Goal: Transaction & Acquisition: Purchase product/service

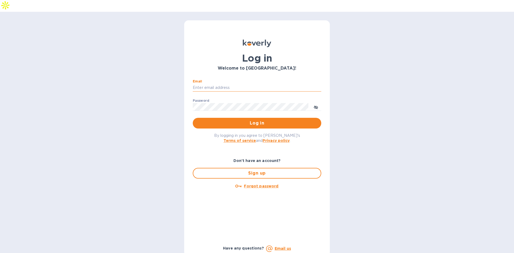
click at [227, 84] on input "Email" at bounding box center [257, 88] width 129 height 8
type input "[PERSON_NAME][EMAIL_ADDRESS][DOMAIN_NAME]"
click at [193, 118] on button "Log in" at bounding box center [257, 123] width 129 height 11
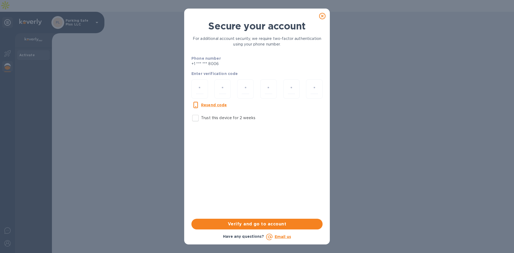
click at [198, 118] on input "Trust this device for 2 weeks" at bounding box center [195, 117] width 11 height 11
checkbox input "true"
click at [202, 89] on input "number" at bounding box center [199, 89] width 7 height 10
paste input "4"
type input "4"
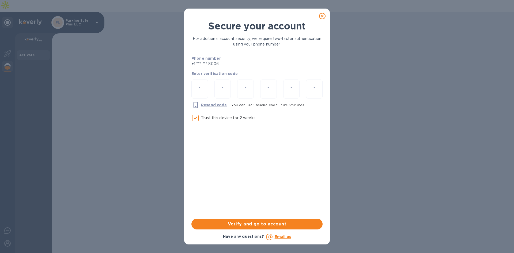
type input "6"
type input "0"
type input "1"
type input "0"
type input "6"
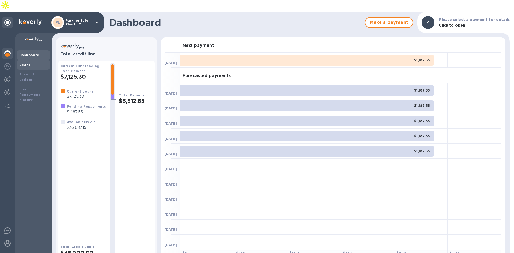
click at [30, 62] on div "Loans" at bounding box center [33, 64] width 28 height 5
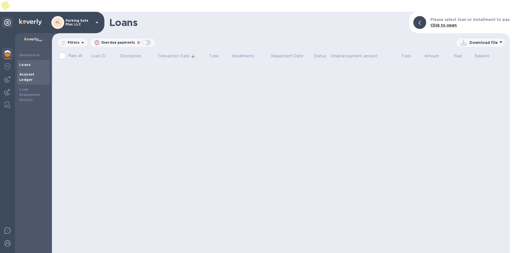
click at [35, 72] on b "Account Ledger" at bounding box center [26, 76] width 15 height 9
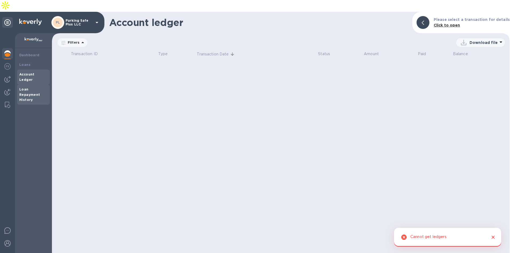
click at [24, 87] on div "Loan Repayment History" at bounding box center [33, 95] width 28 height 16
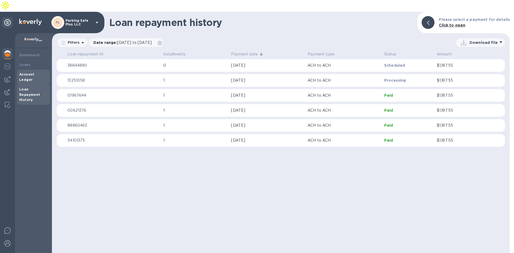
click at [35, 72] on b "Account Ledger" at bounding box center [26, 76] width 15 height 9
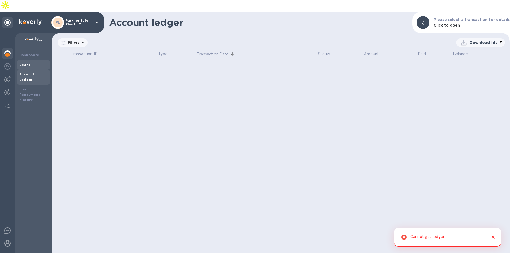
click at [26, 63] on b "Loans" at bounding box center [24, 65] width 11 height 4
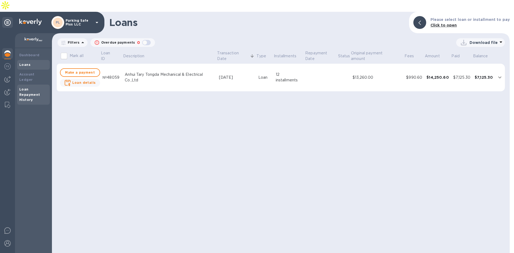
click at [31, 87] on b "Loan Repayment History" at bounding box center [29, 94] width 21 height 15
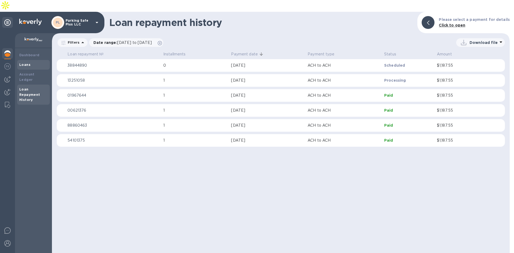
click at [29, 63] on b "Loans" at bounding box center [24, 65] width 11 height 4
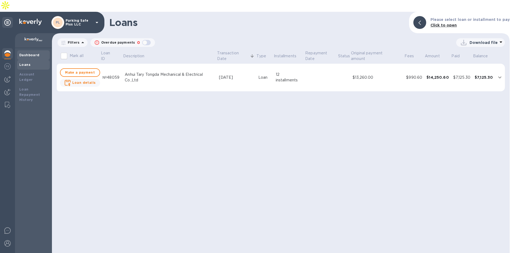
click at [37, 50] on div "Dashboard" at bounding box center [33, 55] width 33 height 10
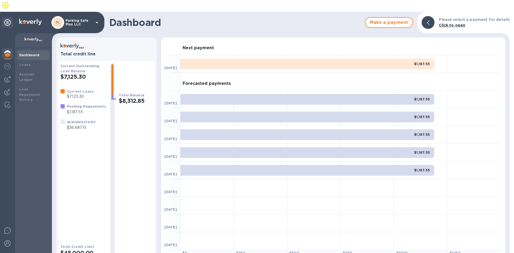
click at [192, 46] on h3 "Next payment" at bounding box center [198, 48] width 31 height 5
click at [193, 46] on h3 "Next payment" at bounding box center [198, 48] width 31 height 5
click at [140, 174] on div "Total Balance $8,312.85" at bounding box center [136, 159] width 34 height 193
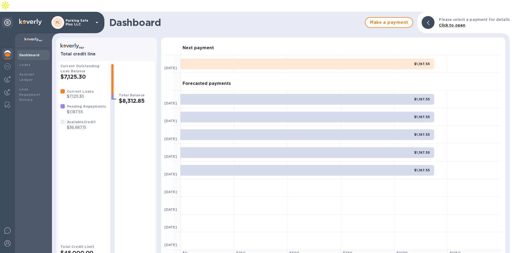
click at [198, 46] on h3 "Next payment" at bounding box center [198, 48] width 31 height 5
click at [190, 46] on h3 "Next payment" at bounding box center [198, 48] width 31 height 5
click at [199, 46] on h3 "Next payment" at bounding box center [198, 48] width 31 height 5
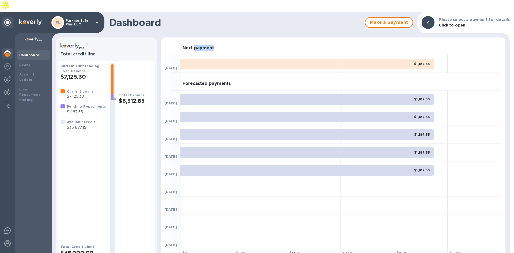
click at [199, 46] on h3 "Next payment" at bounding box center [198, 48] width 31 height 5
click at [182, 38] on div "Next payment" at bounding box center [341, 46] width 321 height 18
click at [197, 81] on h3 "Forecasted payments" at bounding box center [207, 83] width 48 height 5
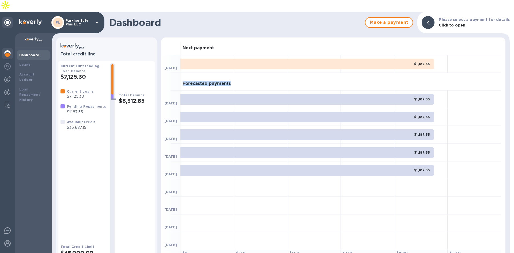
click at [197, 81] on h3 "Forecasted payments" at bounding box center [207, 83] width 48 height 5
click at [213, 81] on h3 "Forecasted payments" at bounding box center [207, 83] width 48 height 5
click at [206, 81] on h3 "Forecasted payments" at bounding box center [207, 83] width 48 height 5
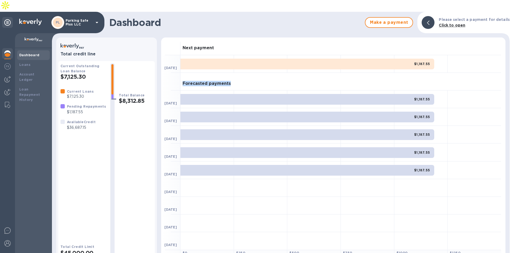
click at [202, 81] on h3 "Forecasted payments" at bounding box center [207, 83] width 48 height 5
drag, startPoint x: 182, startPoint y: 70, endPoint x: 234, endPoint y: 72, distance: 52.0
click at [234, 73] on div "Forecasted payments" at bounding box center [341, 82] width 321 height 18
click at [226, 81] on h3 "Forecasted payments" at bounding box center [207, 83] width 48 height 5
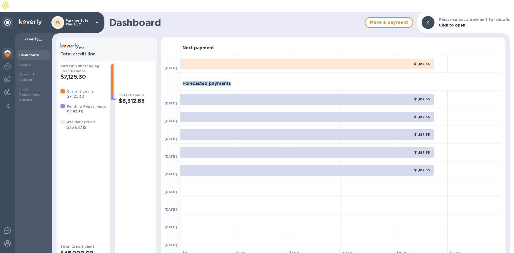
click at [226, 81] on h3 "Forecasted payments" at bounding box center [207, 83] width 48 height 5
click at [217, 81] on h3 "Forecasted payments" at bounding box center [207, 83] width 48 height 5
click at [132, 17] on h1 "Dashboard" at bounding box center [235, 22] width 253 height 11
click at [154, 17] on h1 "Dashboard" at bounding box center [235, 22] width 253 height 11
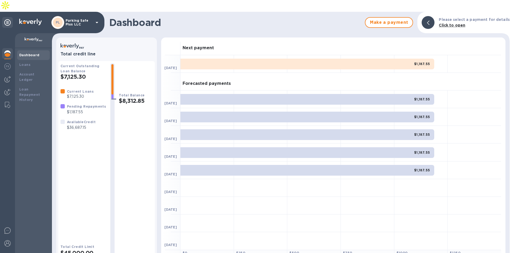
click at [144, 17] on h1 "Dashboard" at bounding box center [235, 22] width 253 height 11
click at [156, 17] on h1 "Dashboard" at bounding box center [235, 22] width 253 height 11
click at [158, 17] on h1 "Dashboard" at bounding box center [235, 22] width 253 height 11
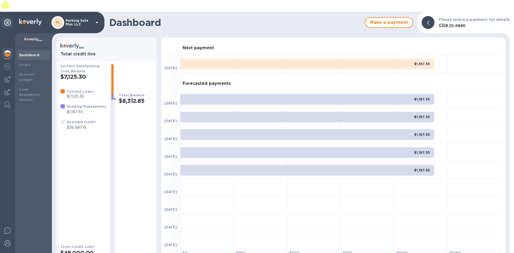
click at [210, 81] on h3 "Forecasted payments" at bounding box center [207, 83] width 48 height 5
click at [193, 81] on h3 "Forecasted payments" at bounding box center [207, 83] width 48 height 5
click at [193, 46] on h3 "Next payment" at bounding box center [198, 48] width 31 height 5
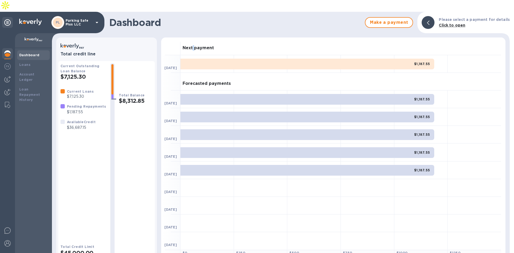
click at [193, 46] on h3 "Next payment" at bounding box center [198, 48] width 31 height 5
click at [207, 46] on h3 "Next payment" at bounding box center [198, 48] width 31 height 5
click at [186, 46] on h3 "Next payment" at bounding box center [198, 48] width 31 height 5
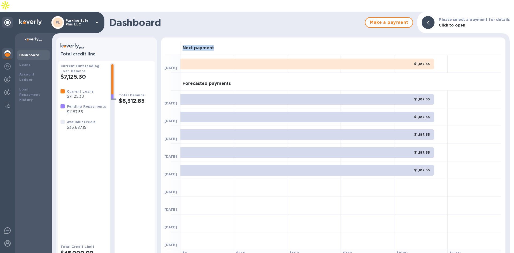
click at [186, 46] on h3 "Next payment" at bounding box center [198, 48] width 31 height 5
click at [204, 46] on h3 "Next payment" at bounding box center [198, 48] width 31 height 5
click at [192, 46] on h3 "Next payment" at bounding box center [198, 48] width 31 height 5
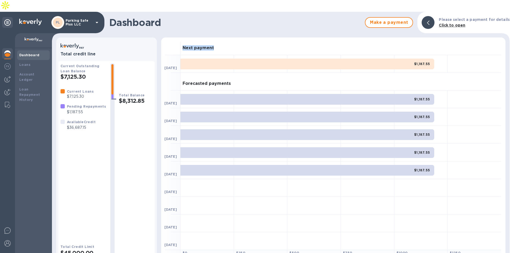
click at [189, 46] on h3 "Next payment" at bounding box center [198, 48] width 31 height 5
drag, startPoint x: 183, startPoint y: 35, endPoint x: 219, endPoint y: 36, distance: 35.9
click at [219, 37] on div "Next payment" at bounding box center [341, 46] width 321 height 18
click at [212, 46] on h3 "Next payment" at bounding box center [198, 48] width 31 height 5
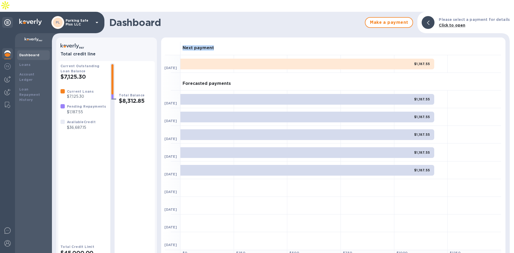
click at [212, 46] on h3 "Next payment" at bounding box center [198, 48] width 31 height 5
click at [208, 46] on h3 "Next payment" at bounding box center [198, 48] width 31 height 5
click at [141, 17] on h1 "Dashboard" at bounding box center [235, 22] width 253 height 11
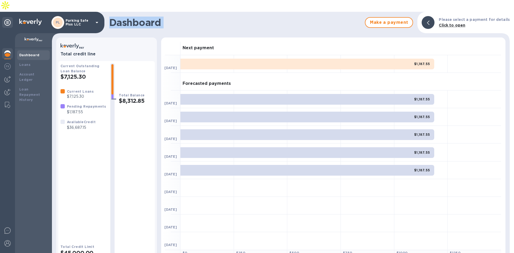
click at [143, 17] on h1 "Dashboard" at bounding box center [235, 22] width 253 height 11
click at [39, 33] on div at bounding box center [33, 40] width 37 height 15
click at [9, 19] on icon at bounding box center [7, 22] width 6 height 6
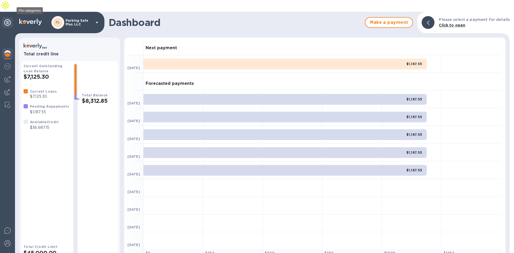
click at [9, 19] on icon at bounding box center [7, 22] width 6 height 6
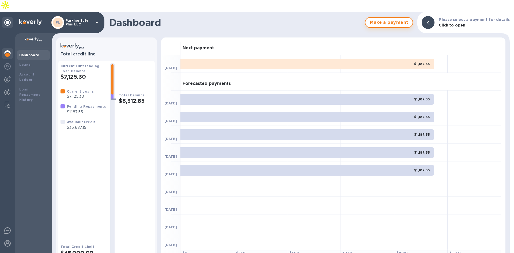
click at [394, 19] on span "Make a payment" at bounding box center [389, 22] width 39 height 6
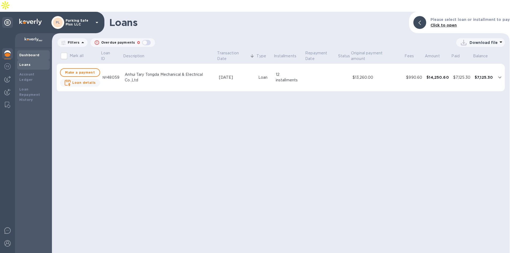
click at [31, 53] on b "Dashboard" at bounding box center [29, 55] width 20 height 4
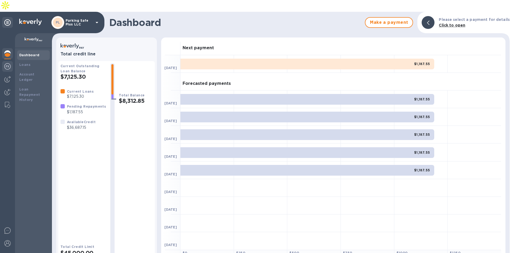
click at [8, 63] on img at bounding box center [7, 66] width 6 height 6
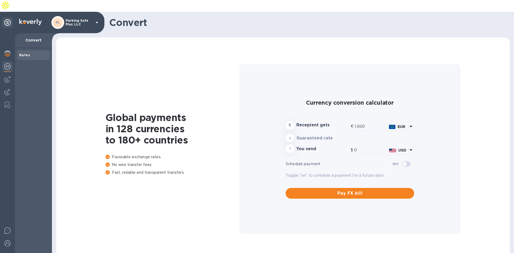
type input "1,174.96"
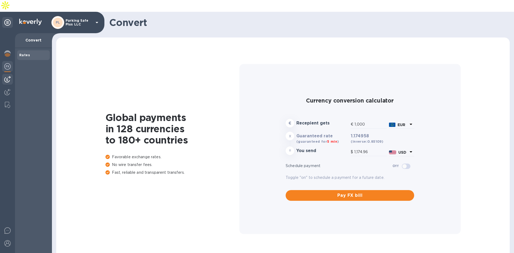
click at [8, 76] on img at bounding box center [7, 79] width 6 height 6
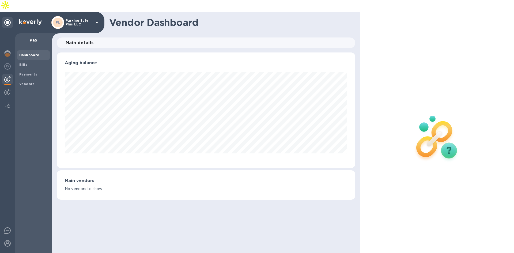
scroll to position [116, 298]
click at [30, 82] on b "Vendors" at bounding box center [27, 84] width 16 height 4
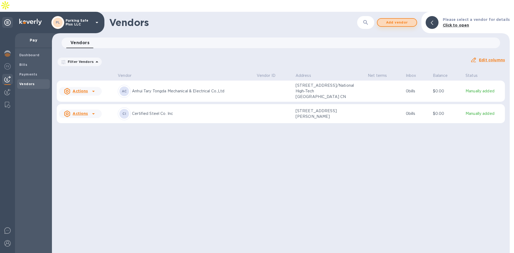
click at [401, 19] on span "Add vendor" at bounding box center [397, 22] width 31 height 6
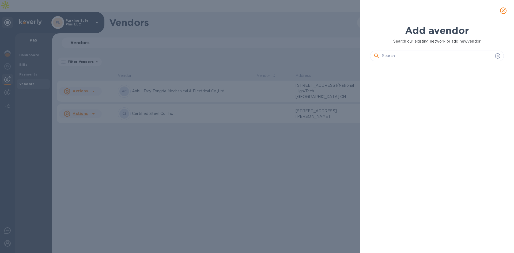
scroll to position [169, 136]
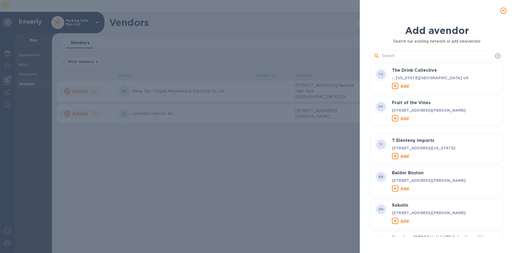
click at [403, 57] on input "text" at bounding box center [437, 56] width 111 height 8
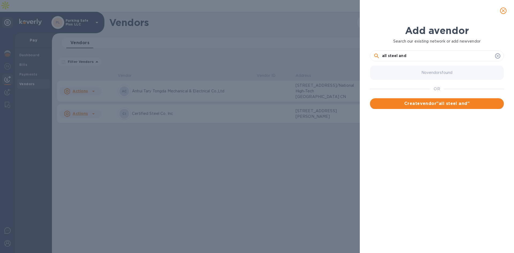
type input "all steel and"
click at [452, 103] on span "Create vendor " all steel and "" at bounding box center [436, 103] width 125 height 6
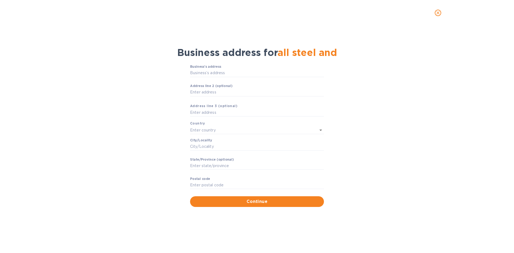
click at [437, 14] on icon "close" at bounding box center [438, 12] width 5 height 5
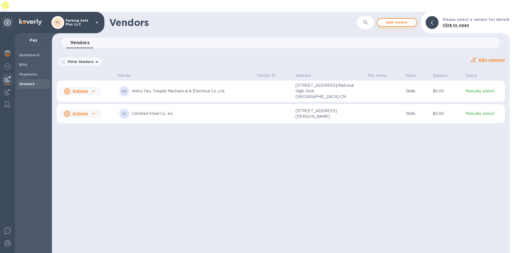
click at [406, 19] on span "Add vendor" at bounding box center [397, 22] width 31 height 6
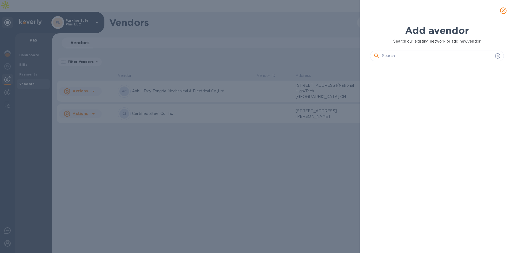
click at [395, 53] on input "text" at bounding box center [437, 56] width 111 height 8
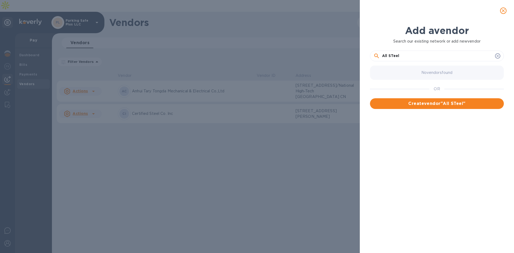
click at [403, 54] on input "All STeel" at bounding box center [437, 56] width 111 height 8
paste input "[PERSON_NAME] and Aluminum"
type input "All Steel and Aluminum"
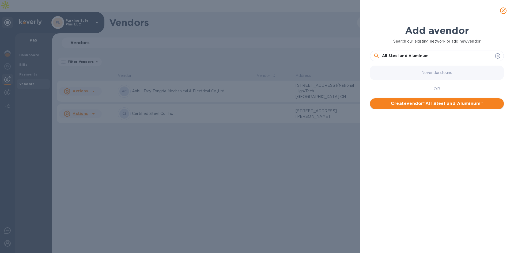
click at [434, 102] on span "Create vendor " All Steel and Aluminum "" at bounding box center [436, 103] width 125 height 6
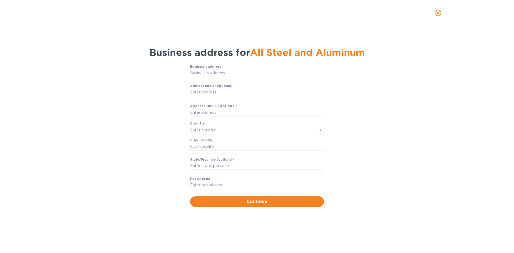
click at [225, 75] on input "Business’s аddress" at bounding box center [257, 73] width 134 height 8
click at [200, 71] on input "Business’s аddress" at bounding box center [257, 73] width 134 height 8
paste input "PO Box 32"
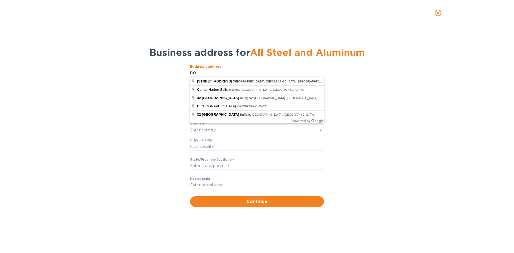
type input "P"
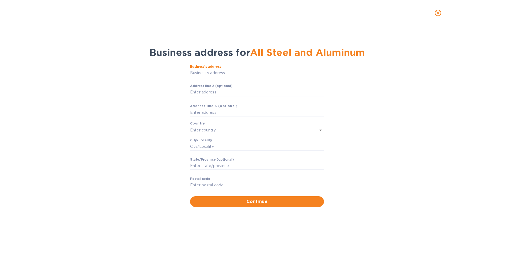
click at [230, 70] on input "Business’s аddress" at bounding box center [257, 73] width 134 height 8
paste input "[STREET_ADDRESS]"
type input "32 Po Box"
type input "[GEOGRAPHIC_DATA]"
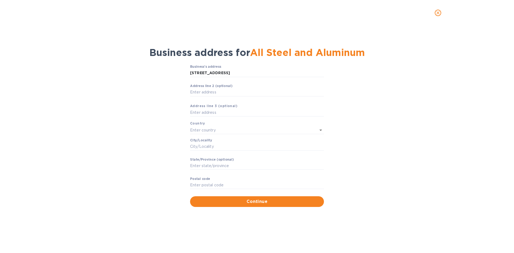
type input "NY"
type input "13367"
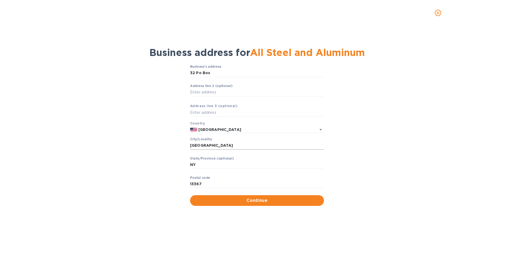
click at [199, 143] on input "[GEOGRAPHIC_DATA]" at bounding box center [257, 146] width 134 height 8
paste input "Circle"
type input "[GEOGRAPHIC_DATA]"
click at [238, 74] on input "32 Po Box" at bounding box center [257, 73] width 134 height 8
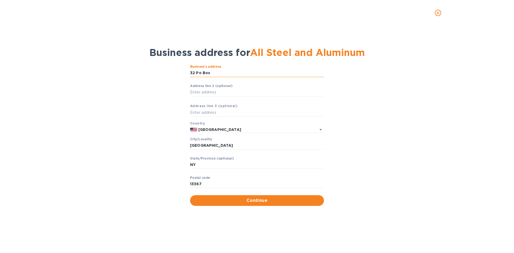
click at [238, 74] on input "32 Po Box" at bounding box center [257, 73] width 134 height 8
click at [216, 145] on input "[GEOGRAPHIC_DATA]" at bounding box center [257, 146] width 134 height 8
click at [210, 168] on input "NY" at bounding box center [257, 165] width 134 height 8
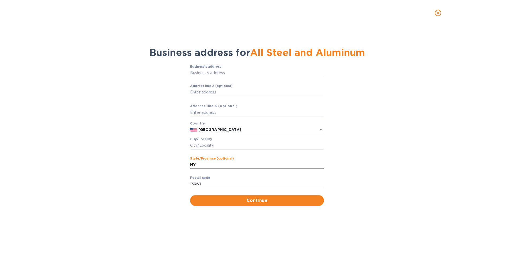
click at [209, 167] on input "NY" at bounding box center [257, 165] width 134 height 8
click at [209, 175] on p "​" at bounding box center [257, 173] width 134 height 6
click at [210, 183] on input "13367" at bounding box center [257, 184] width 134 height 8
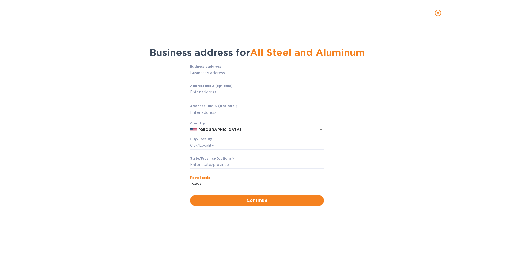
click at [210, 183] on input "13367" at bounding box center [257, 184] width 134 height 8
click at [135, 149] on div "Business’s аddress ​ Аddress line 2 (optional) ​ Аddress line 3 (optional) Coun…" at bounding box center [257, 135] width 500 height 147
click at [236, 72] on input "Business’s аddress" at bounding box center [257, 73] width 134 height 8
paste input "[STREET_ADDRESS][PERSON_NAME]"
type input "[STREET_ADDRESS][PERSON_NAME]"
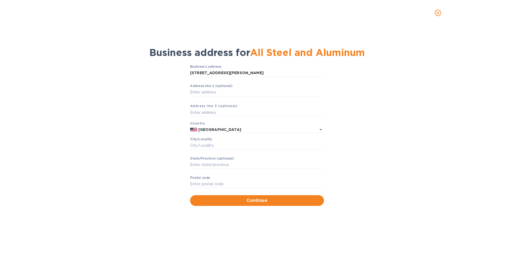
type input "[GEOGRAPHIC_DATA]"
type input "NY"
type input "10941"
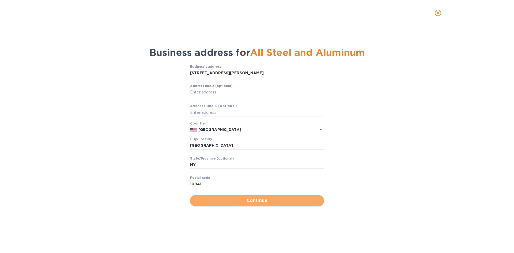
click at [253, 205] on button "Continue" at bounding box center [257, 200] width 134 height 11
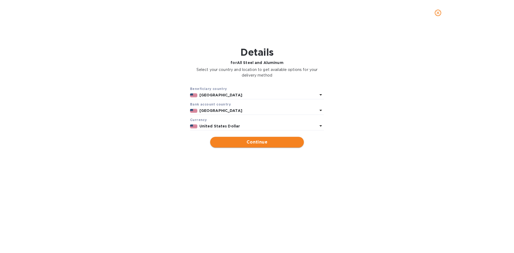
click at [251, 142] on span "Continue" at bounding box center [257, 142] width 85 height 6
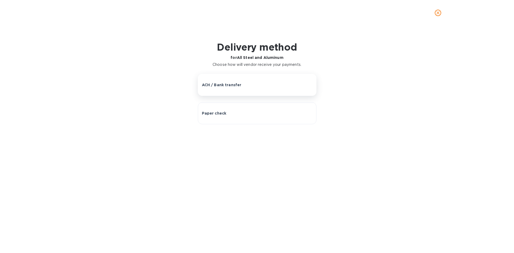
click at [256, 83] on div "ACH / Bank transfer" at bounding box center [257, 84] width 111 height 5
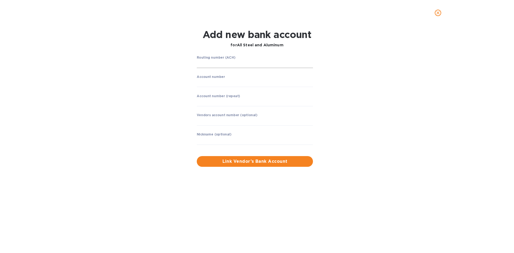
click at [234, 61] on input "string" at bounding box center [255, 64] width 116 height 8
click at [238, 63] on input "string" at bounding box center [255, 64] width 116 height 8
click at [230, 62] on input "string" at bounding box center [255, 64] width 116 height 8
type input "021902475"
click at [238, 84] on input "string" at bounding box center [255, 83] width 116 height 8
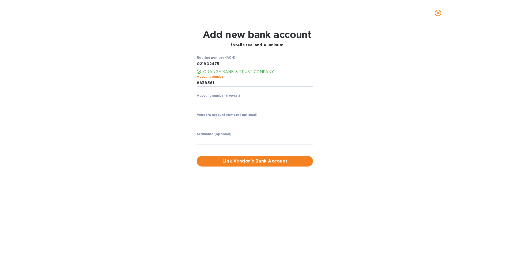
type input "8839561"
click at [223, 101] on input "string" at bounding box center [255, 102] width 116 height 8
type input "8839561"
click at [225, 122] on input "text" at bounding box center [255, 121] width 116 height 8
click at [214, 137] on input "text" at bounding box center [255, 141] width 116 height 8
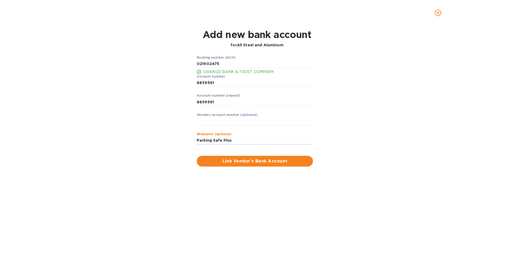
type input "Parking Safe Plus"
click at [272, 164] on span "Link Vendor’s Bank Account" at bounding box center [255, 161] width 108 height 6
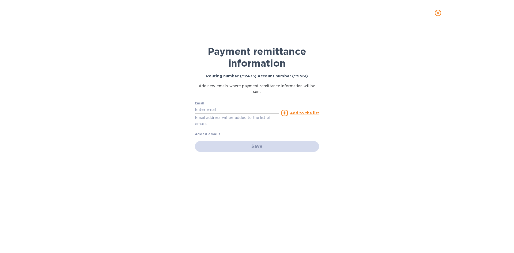
click at [216, 109] on input "text" at bounding box center [237, 110] width 84 height 8
click at [212, 121] on p "Email address will be added to the list of emails" at bounding box center [237, 121] width 84 height 12
click at [218, 113] on input "text" at bounding box center [237, 110] width 84 height 8
click at [216, 107] on input "text" at bounding box center [237, 110] width 84 height 8
paste input "[EMAIL_ADDRESS][DOMAIN_NAME]"
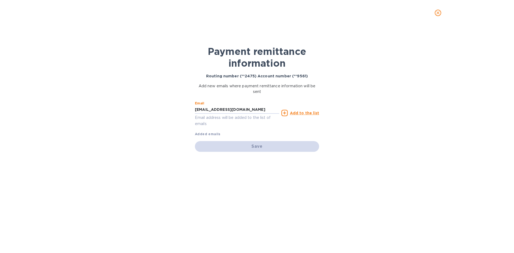
type input "[EMAIL_ADDRESS][DOMAIN_NAME]"
click at [303, 113] on u "Add to the list" at bounding box center [304, 113] width 29 height 4
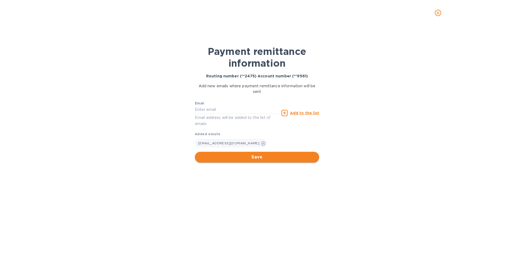
click at [261, 155] on span "Save" at bounding box center [257, 157] width 116 height 6
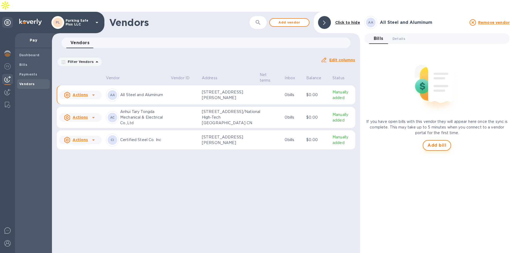
click at [437, 142] on span "Add bill" at bounding box center [437, 145] width 19 height 6
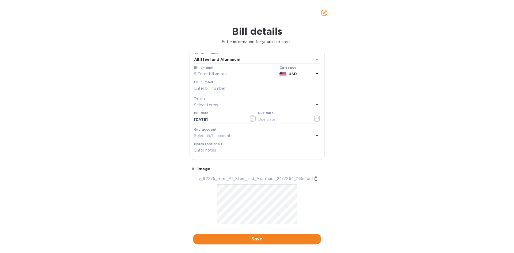
scroll to position [104, 0]
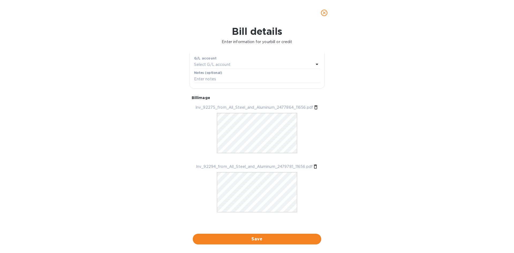
click at [314, 106] on icon at bounding box center [315, 107] width 5 height 5
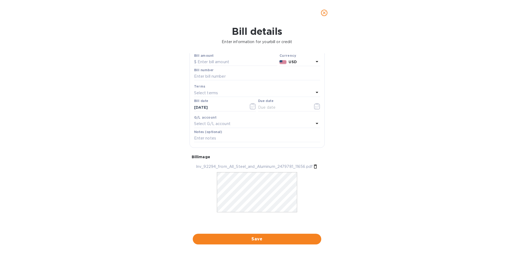
click at [314, 166] on icon at bounding box center [315, 166] width 5 height 5
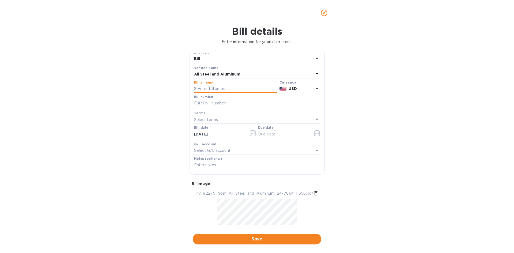
click at [218, 88] on input "text" at bounding box center [235, 89] width 83 height 8
click at [204, 89] on input "text" at bounding box center [235, 89] width 83 height 8
type input "7,551.36"
click at [210, 103] on input "text" at bounding box center [257, 103] width 126 height 8
type input "92275"
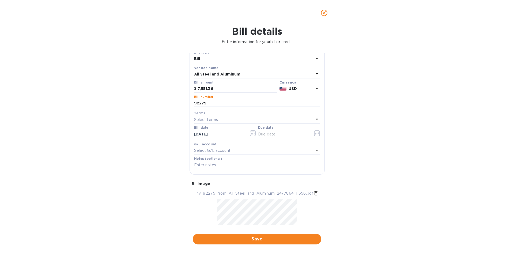
click at [251, 134] on icon "button" at bounding box center [251, 133] width 1 height 1
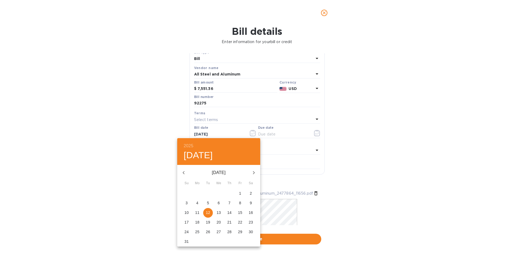
click at [183, 170] on icon "button" at bounding box center [184, 173] width 6 height 6
click at [185, 173] on icon "button" at bounding box center [184, 173] width 6 height 6
click at [229, 193] on p "5" at bounding box center [229, 193] width 2 height 5
type input "[DATE]"
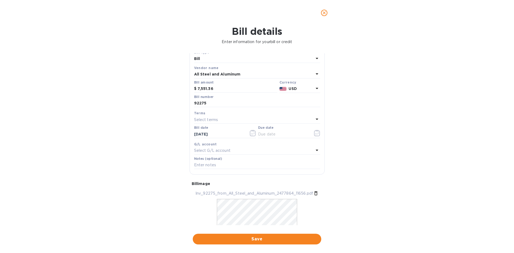
scroll to position [45, 0]
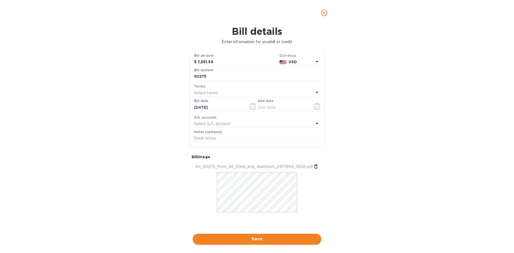
click at [273, 238] on span "Save" at bounding box center [257, 239] width 120 height 6
click at [315, 105] on icon "button" at bounding box center [317, 106] width 6 height 6
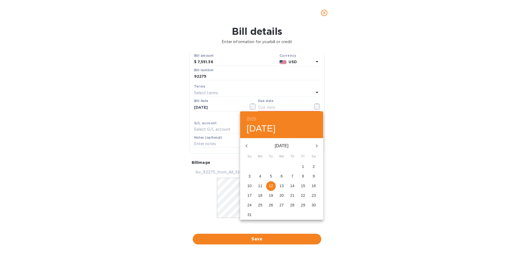
click at [272, 175] on p "5" at bounding box center [271, 176] width 2 height 5
type input "[DATE]"
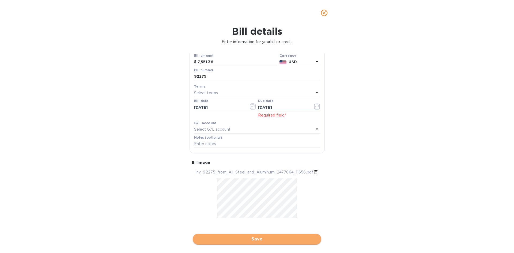
click at [267, 239] on span "Save" at bounding box center [257, 239] width 120 height 6
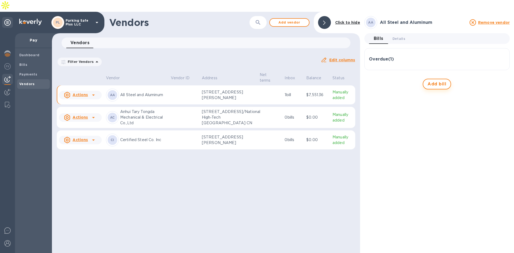
click at [440, 81] on span "Add bill" at bounding box center [437, 84] width 19 height 6
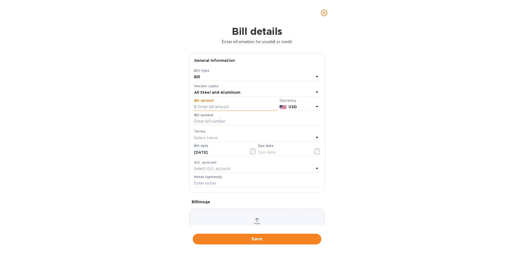
click at [221, 106] on input "text" at bounding box center [235, 107] width 83 height 8
click at [229, 108] on input "text" at bounding box center [235, 107] width 83 height 8
type input "5,922"
click at [224, 122] on input "text" at bounding box center [257, 122] width 126 height 8
type input "92294"
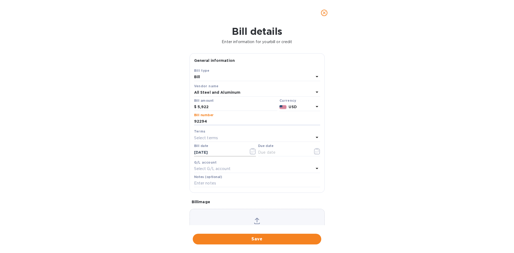
click at [253, 150] on icon "button" at bounding box center [253, 151] width 6 height 6
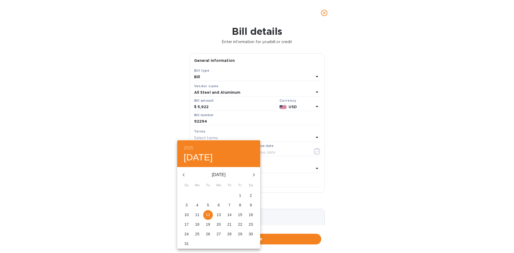
click at [185, 174] on icon "button" at bounding box center [184, 175] width 6 height 6
click at [230, 196] on p "5" at bounding box center [229, 195] width 2 height 5
type input "[DATE]"
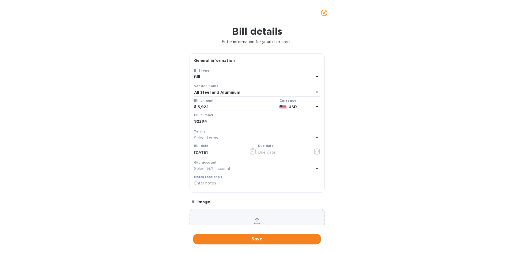
click at [316, 152] on icon "button" at bounding box center [317, 151] width 6 height 6
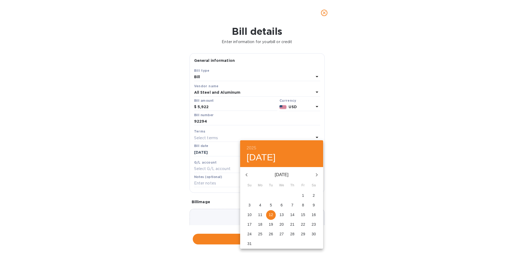
click at [272, 204] on p "5" at bounding box center [271, 204] width 2 height 5
type input "[DATE]"
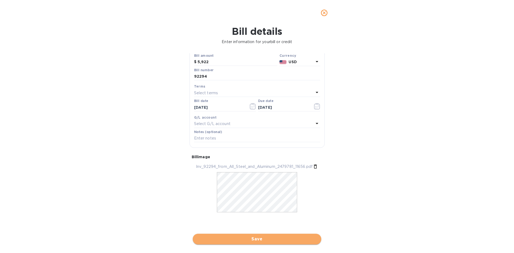
click at [262, 240] on span "Save" at bounding box center [257, 239] width 120 height 6
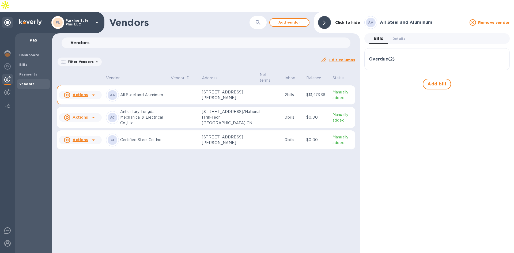
click at [93, 95] on icon at bounding box center [93, 95] width 3 height 1
click at [158, 42] on div at bounding box center [257, 126] width 514 height 253
click at [402, 36] on span "Details 0" at bounding box center [399, 39] width 13 height 6
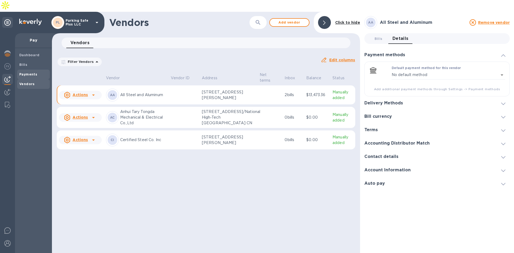
click at [30, 72] on b "Payments" at bounding box center [28, 74] width 18 height 4
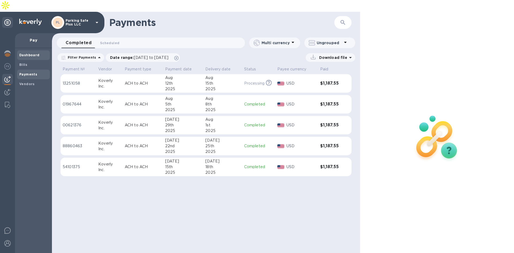
click at [33, 53] on b "Dashboard" at bounding box center [29, 55] width 20 height 4
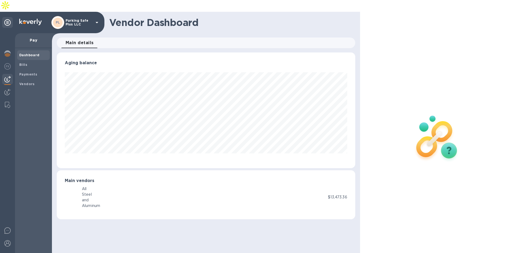
scroll to position [116, 298]
click at [73, 195] on b "AA" at bounding box center [71, 197] width 5 height 4
click at [31, 72] on b "Payments" at bounding box center [28, 74] width 18 height 4
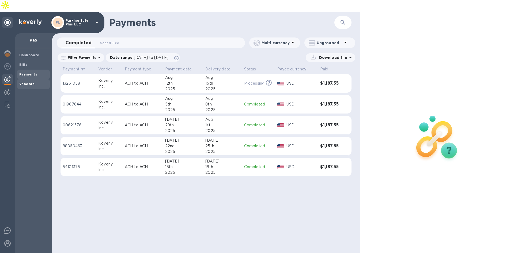
click at [31, 82] on b "Vendors" at bounding box center [27, 84] width 16 height 4
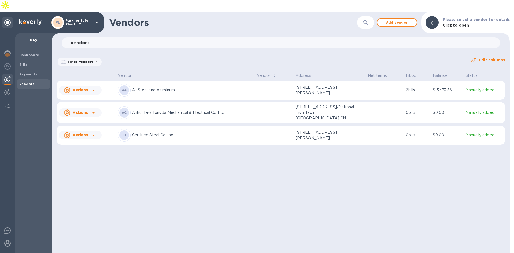
click at [87, 88] on u "Actions" at bounding box center [80, 90] width 15 height 4
click at [352, 48] on div at bounding box center [257, 126] width 514 height 253
click at [6, 89] on img at bounding box center [7, 92] width 6 height 6
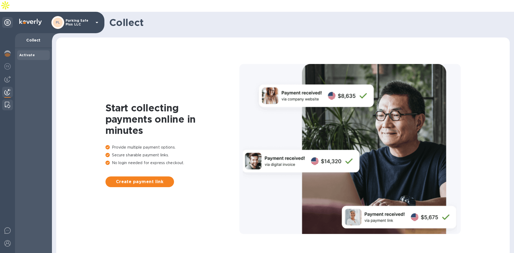
click at [6, 102] on img at bounding box center [7, 105] width 5 height 6
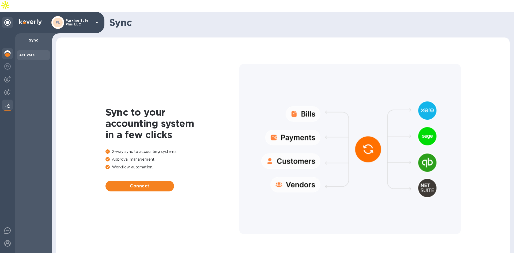
click at [8, 50] on img at bounding box center [7, 53] width 6 height 6
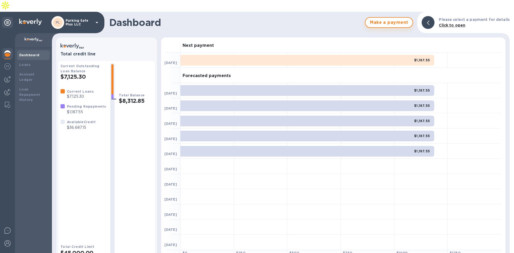
click at [388, 19] on span "Make a payment" at bounding box center [389, 22] width 39 height 6
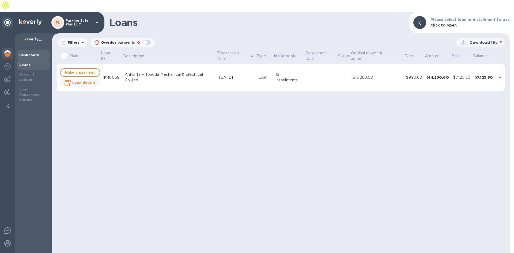
click at [30, 50] on div "Dashboard" at bounding box center [33, 55] width 33 height 10
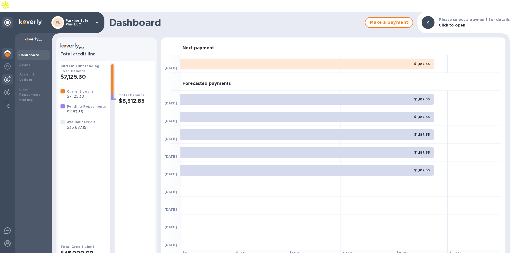
click at [7, 76] on img at bounding box center [7, 79] width 6 height 6
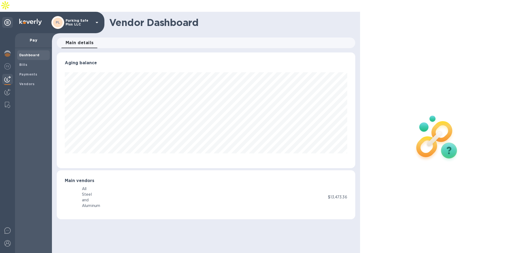
scroll to position [116, 298]
click at [81, 191] on div "AA" at bounding box center [73, 197] width 17 height 13
click at [72, 195] on b "AA" at bounding box center [71, 197] width 5 height 4
click at [29, 62] on span "Bills" at bounding box center [33, 64] width 28 height 5
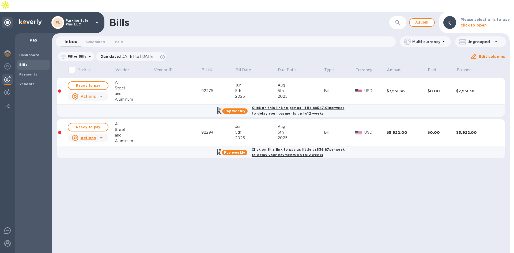
click at [94, 94] on u "Actions" at bounding box center [88, 96] width 15 height 4
click at [89, 73] on div at bounding box center [257, 126] width 514 height 253
click at [89, 82] on span "Ready to pay" at bounding box center [88, 85] width 31 height 6
click at [87, 82] on span "Ready to pay" at bounding box center [88, 85] width 31 height 6
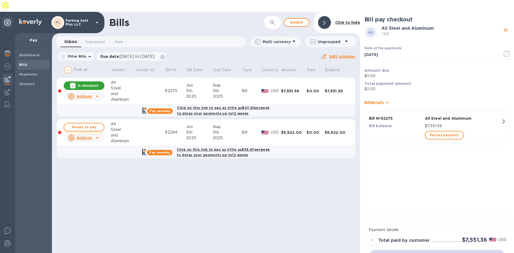
click at [80, 124] on span "Ready to pay" at bounding box center [84, 127] width 31 height 6
checkbox input "true"
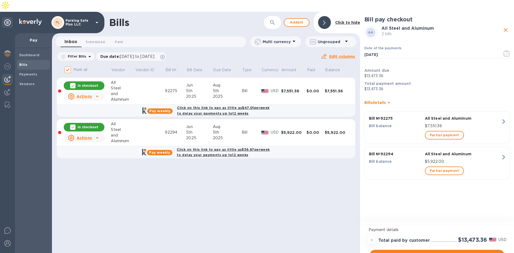
click at [308, 168] on div "Bills ​ Add [PERSON_NAME] to hide Inbox 0 Scheduled 0 Paid 0 Multi currency Ung…" at bounding box center [206, 138] width 308 height 253
click at [374, 81] on b "Total payment amount" at bounding box center [388, 83] width 47 height 4
drag, startPoint x: 385, startPoint y: 78, endPoint x: 366, endPoint y: 57, distance: 28.3
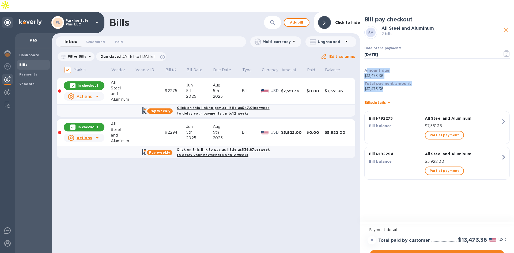
click at [366, 57] on div "AA All Steel and Aluminum 2 bills Date of the payments [DATE] ​ Amount due $13,…" at bounding box center [437, 104] width 148 height 159
click at [366, 68] on b "Amount due" at bounding box center [377, 70] width 25 height 4
drag, startPoint x: 365, startPoint y: 57, endPoint x: 386, endPoint y: 77, distance: 28.8
click at [386, 77] on div "AA All Steel and Aluminum 2 bills Date of the payments [DATE] ​ Amount due $13,…" at bounding box center [437, 104] width 148 height 159
click at [386, 86] on p "$13,473.36" at bounding box center [437, 89] width 145 height 6
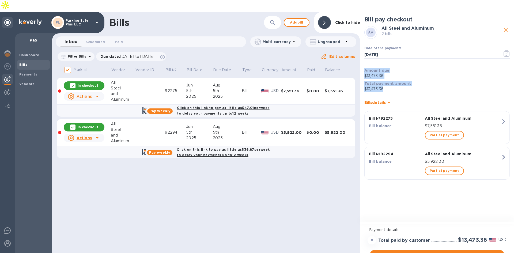
drag, startPoint x: 385, startPoint y: 78, endPoint x: 365, endPoint y: 57, distance: 29.4
click at [365, 57] on div "AA All Steel and Aluminum 2 bills Date of the payments [DATE] ​ Amount due $13,…" at bounding box center [437, 104] width 148 height 159
click at [366, 68] on b "Amount due" at bounding box center [377, 70] width 25 height 4
drag, startPoint x: 365, startPoint y: 57, endPoint x: 389, endPoint y: 77, distance: 30.9
click at [389, 77] on div "AA All Steel and Aluminum 2 bills Date of the payments [DATE] ​ Amount due $13,…" at bounding box center [437, 104] width 148 height 159
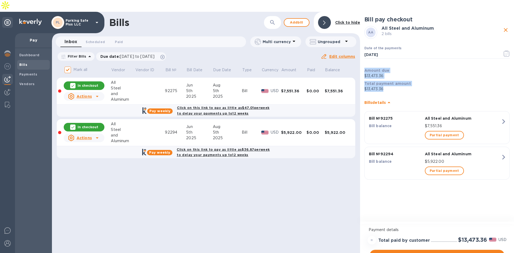
click at [388, 86] on p "$13,473.36" at bounding box center [437, 89] width 145 height 6
drag, startPoint x: 387, startPoint y: 78, endPoint x: 366, endPoint y: 59, distance: 28.6
click at [366, 59] on div "AA All Steel and Aluminum 2 bills Date of the payments [DATE] ​ Amount due $13,…" at bounding box center [437, 104] width 148 height 159
click at [366, 68] on b "Amount due" at bounding box center [377, 70] width 25 height 4
drag, startPoint x: 365, startPoint y: 58, endPoint x: 385, endPoint y: 78, distance: 27.8
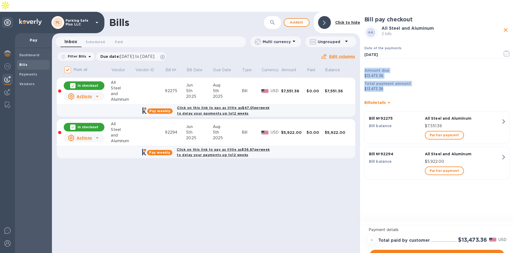
click at [385, 78] on div "AA All Steel and Aluminum 2 bills Date of the payments [DATE] ​ Amount due $13,…" at bounding box center [437, 104] width 148 height 159
click at [385, 86] on p "$13,473.36" at bounding box center [437, 89] width 145 height 6
click at [459, 252] on span "Proceed to checkout" at bounding box center [437, 255] width 126 height 6
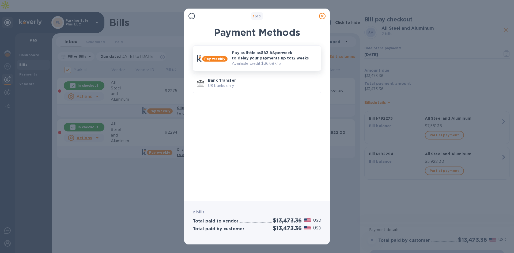
click at [282, 54] on p "Pay as little as $83.88 per week to delay your payments up to 12 weeks" at bounding box center [274, 55] width 85 height 11
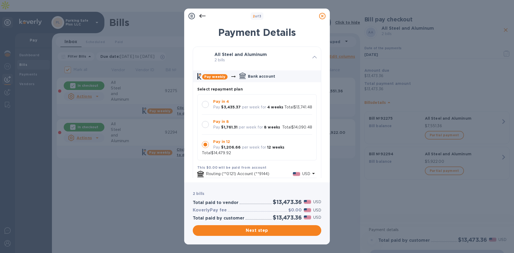
scroll to position [5, 0]
click at [206, 101] on div at bounding box center [205, 104] width 7 height 7
click at [205, 128] on div at bounding box center [205, 124] width 7 height 7
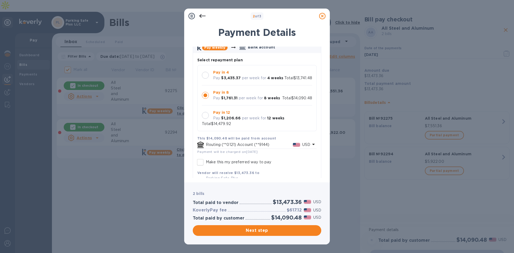
scroll to position [70, 0]
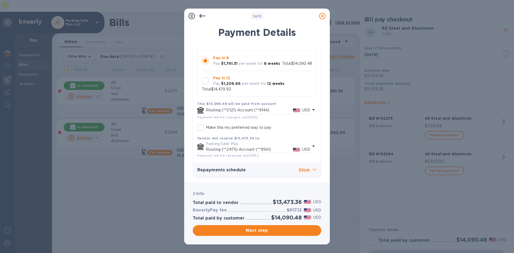
click at [207, 80] on div at bounding box center [205, 80] width 7 height 7
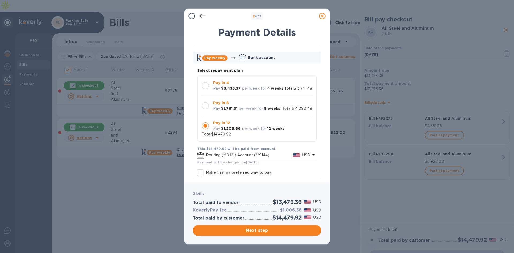
scroll to position [16, 0]
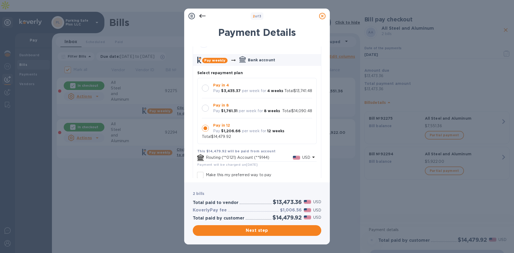
click at [205, 88] on div at bounding box center [205, 88] width 7 height 7
click at [260, 231] on span "Next step" at bounding box center [257, 230] width 120 height 6
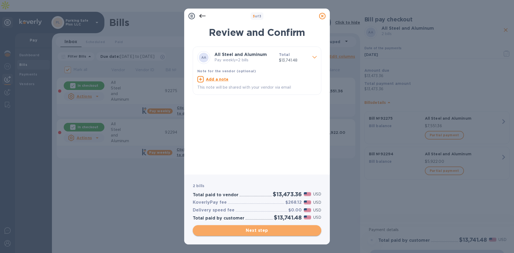
click at [269, 229] on span "Next step" at bounding box center [257, 230] width 120 height 6
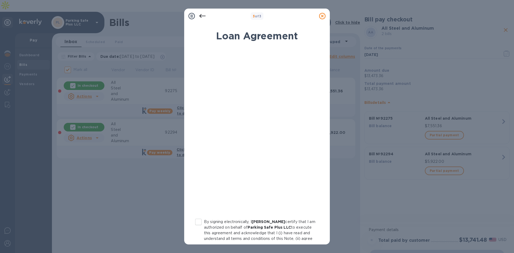
scroll to position [52, 0]
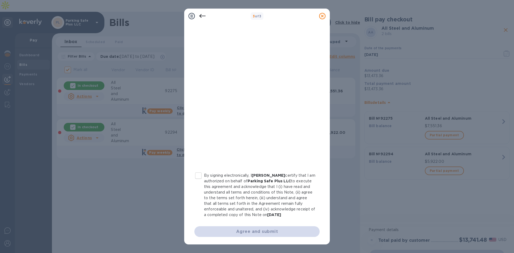
click at [200, 171] on input "By signing electronically, I [PERSON_NAME] certify that I am authorized on beha…" at bounding box center [198, 175] width 11 height 11
checkbox input "true"
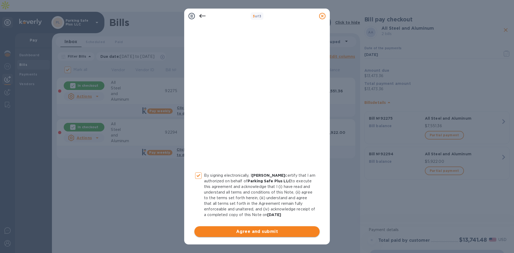
click at [263, 232] on span "Agree and submit" at bounding box center [257, 231] width 117 height 6
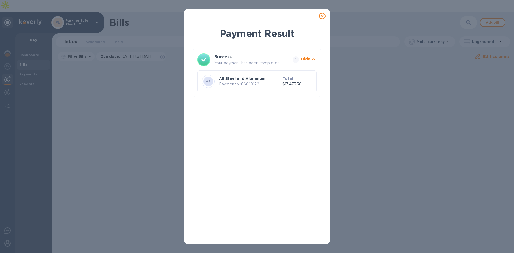
click at [323, 16] on icon at bounding box center [322, 16] width 6 height 6
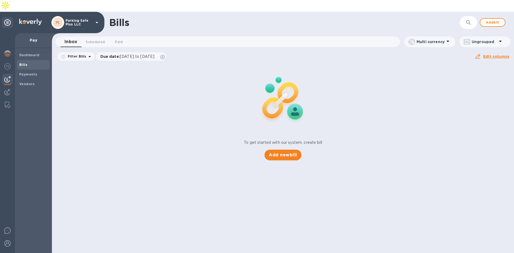
click at [315, 140] on p "To get started with our system, create bill" at bounding box center [283, 143] width 78 height 6
drag, startPoint x: 297, startPoint y: 125, endPoint x: 273, endPoint y: 119, distance: 23.7
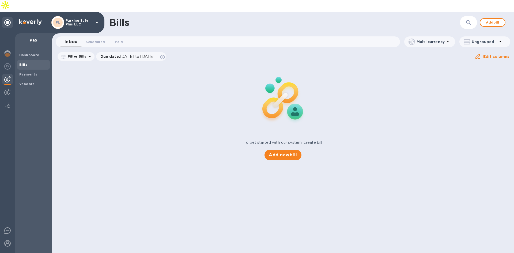
click at [293, 123] on div at bounding box center [283, 100] width 75 height 76
click at [216, 101] on div "To get started with our system, create bill Add new bill" at bounding box center [283, 112] width 467 height 101
click at [6, 50] on img at bounding box center [7, 53] width 6 height 6
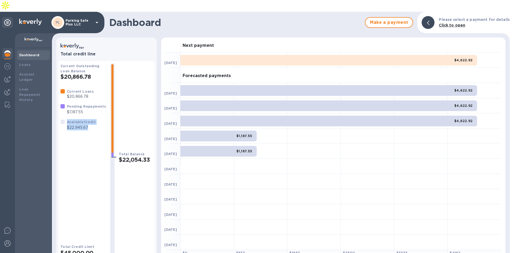
drag, startPoint x: 65, startPoint y: 110, endPoint x: 88, endPoint y: 113, distance: 23.8
click at [88, 118] on div "Available Credit $22,945.67" at bounding box center [77, 124] width 37 height 13
click at [90, 125] on p "$22,945.67" at bounding box center [81, 128] width 29 height 6
drag, startPoint x: 288, startPoint y: 137, endPoint x: 293, endPoint y: 139, distance: 5.3
click at [288, 144] on div at bounding box center [314, 151] width 54 height 15
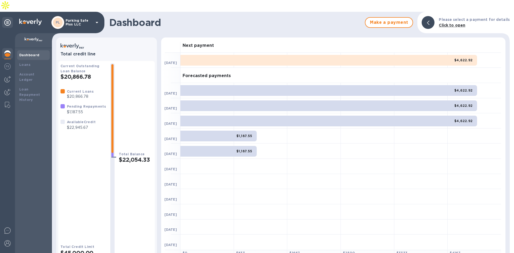
click at [237, 149] on b "$1,187.55" at bounding box center [245, 151] width 16 height 4
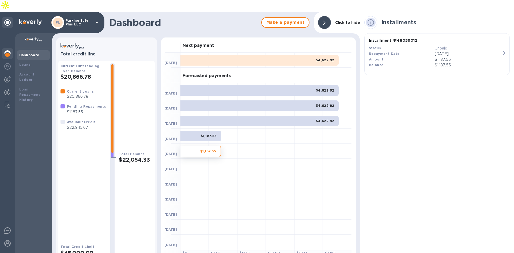
click at [327, 16] on div at bounding box center [324, 22] width 13 height 13
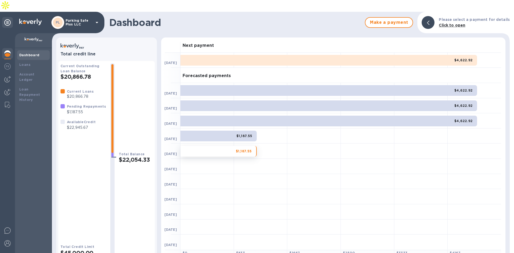
click at [253, 37] on div "Next payment" at bounding box center [341, 44] width 321 height 15
click at [222, 73] on h3 "Forecasted payments" at bounding box center [207, 75] width 48 height 5
click at [217, 73] on h3 "Forecasted payments" at bounding box center [207, 75] width 48 height 5
click at [208, 146] on div "$1,187.55" at bounding box center [219, 151] width 76 height 11
click at [131, 156] on h2 "$22,054.33" at bounding box center [136, 159] width 34 height 7
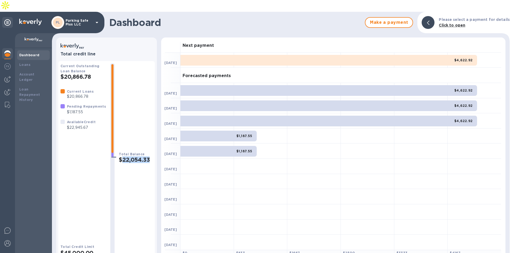
click at [131, 156] on h2 "$22,054.33" at bounding box center [136, 159] width 34 height 7
click at [127, 156] on h2 "$22,054.33" at bounding box center [136, 159] width 34 height 7
drag, startPoint x: 116, startPoint y: 143, endPoint x: 150, endPoint y: 148, distance: 34.7
click at [151, 149] on div "Current Outstanding Loan Balance $20,866.78 Current Loans $20,866.78 Pending Re…" at bounding box center [107, 159] width 92 height 193
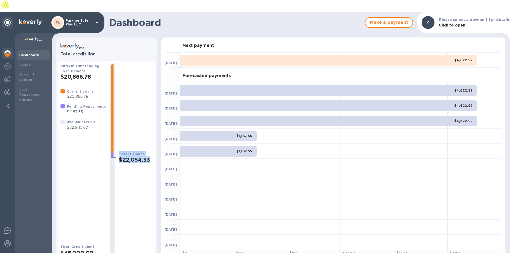
click at [147, 156] on h2 "$22,054.33" at bounding box center [136, 159] width 34 height 7
click at [148, 156] on h2 "$22,054.33" at bounding box center [136, 159] width 34 height 7
click at [6, 74] on div at bounding box center [7, 79] width 11 height 11
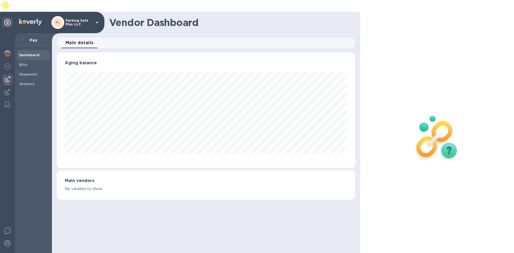
scroll to position [116, 298]
click at [25, 82] on b "Vendors" at bounding box center [27, 84] width 16 height 4
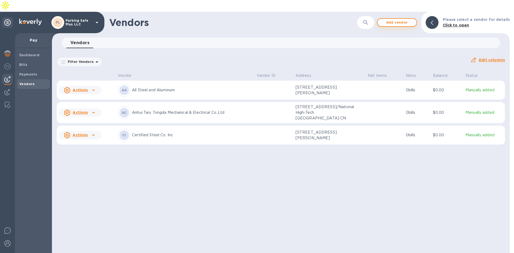
click at [395, 19] on span "Add vendor" at bounding box center [397, 22] width 31 height 6
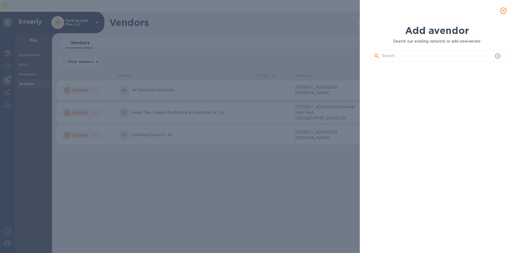
scroll to position [169, 136]
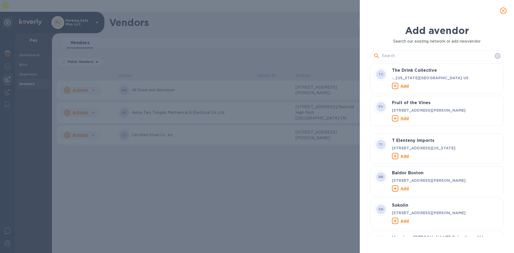
click at [431, 56] on input "text" at bounding box center [437, 56] width 111 height 8
paste input "Prime Metal Corp. [GEOGRAPHIC_DATA]"
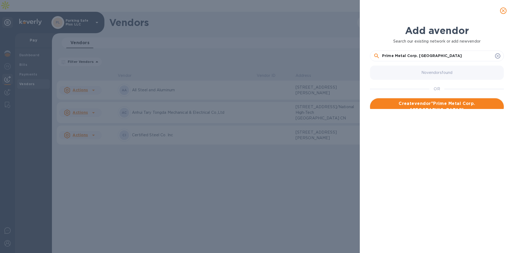
type input "Prime Metal Corp. [GEOGRAPHIC_DATA]"
click at [415, 106] on span "Create vendor " Prime Metal Corp. [GEOGRAPHIC_DATA] "" at bounding box center [436, 106] width 125 height 13
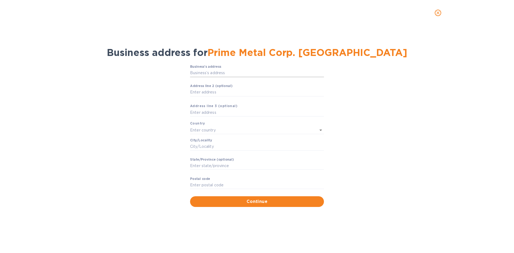
click at [233, 73] on input "Business’s аddress" at bounding box center [257, 73] width 134 height 8
paste input "[STREET_ADDRESS][US_STATE]"
type input "[STREET_ADDRESS][US_STATE]"
click at [388, 90] on div "Business’s аddress [STREET_ADDRESS][US_STATE] ​ Аddress line 2 (optional) ​ Аdd…" at bounding box center [257, 136] width 500 height 148
drag, startPoint x: 203, startPoint y: 148, endPoint x: 206, endPoint y: 144, distance: 5.5
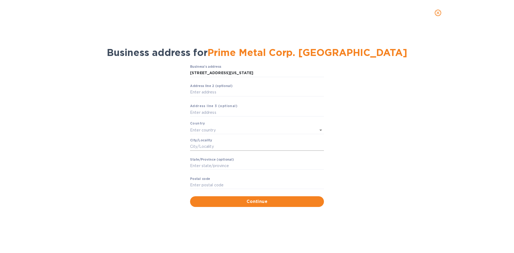
click at [203, 148] on input "Сity/Locаlity" at bounding box center [257, 147] width 134 height 8
paste input "[PERSON_NAME]"
type input "[PERSON_NAME]"
click at [208, 167] on input "Stаte/Province (optional)" at bounding box center [257, 166] width 134 height 8
type input "NY"
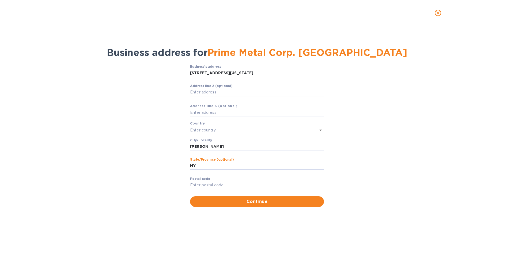
click at [212, 184] on input "Pоstal cоde" at bounding box center [257, 185] width 134 height 8
paste input "12586"
type input "12586"
click at [213, 130] on input "text" at bounding box center [249, 130] width 119 height 8
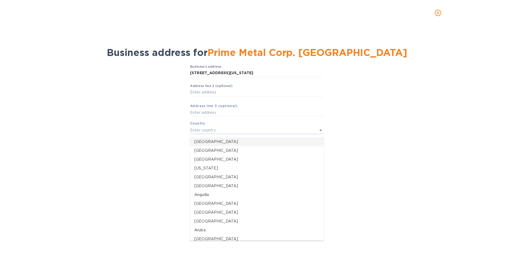
click at [211, 141] on p "[GEOGRAPHIC_DATA]" at bounding box center [256, 142] width 125 height 6
type input "[GEOGRAPHIC_DATA]"
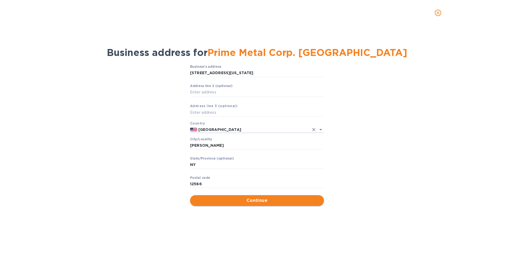
click at [264, 200] on span "Continue" at bounding box center [256, 200] width 125 height 6
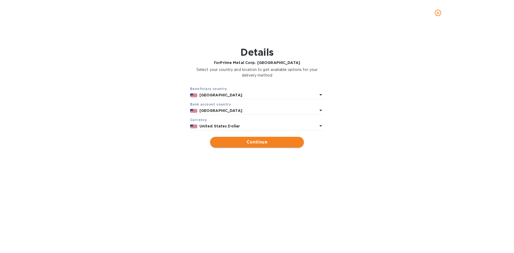
click at [265, 144] on span "Continue" at bounding box center [257, 142] width 85 height 6
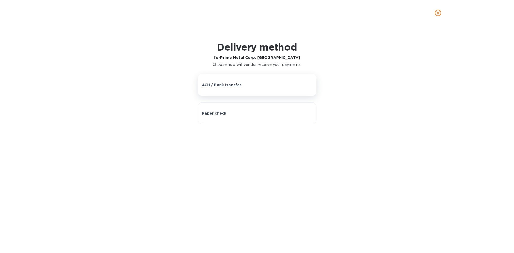
click at [259, 84] on div "ACH / Bank transfer" at bounding box center [257, 84] width 111 height 5
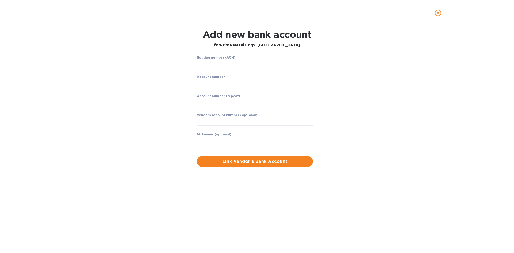
click at [244, 65] on input "string" at bounding box center [255, 64] width 116 height 8
type input "021001088"
click at [228, 82] on input "string" at bounding box center [255, 83] width 116 height 8
type input "494710145"
click at [223, 99] on input "string" at bounding box center [255, 102] width 116 height 8
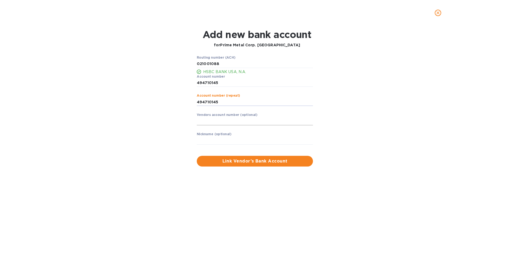
type input "494710145"
click at [224, 121] on input "text" at bounding box center [255, 121] width 116 height 8
click at [239, 139] on input "text" at bounding box center [255, 141] width 116 height 8
click at [264, 162] on span "Link Vendor’s Bank Account" at bounding box center [255, 161] width 108 height 6
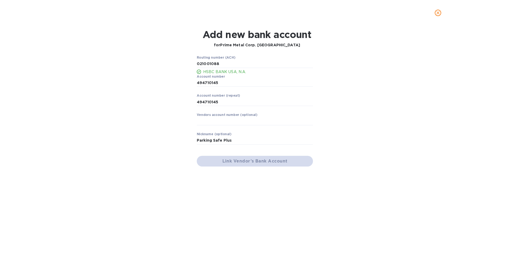
click at [355, 78] on div "Routing number (ACH) HSBC BANK USA, N.A. Account number ​ Account number (repea…" at bounding box center [256, 110] width 333 height 117
drag, startPoint x: 246, startPoint y: 162, endPoint x: 242, endPoint y: 143, distance: 18.7
click at [246, 162] on div "Link Vendor’s Bank Account" at bounding box center [255, 161] width 121 height 15
click at [241, 138] on input "Parking Safe Plus" at bounding box center [255, 141] width 116 height 8
type input "Parking Safe Plus"
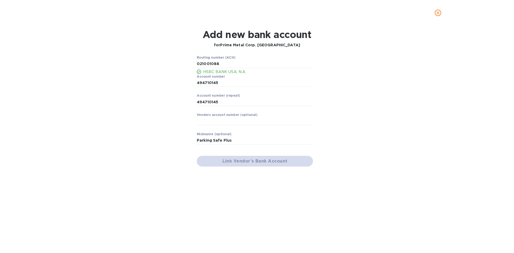
click at [357, 152] on div "Routing number (ACH) HSBC BANK USA, N.A. Account number ​ Account number (repea…" at bounding box center [256, 110] width 333 height 117
drag, startPoint x: 298, startPoint y: 162, endPoint x: 287, endPoint y: 162, distance: 10.7
click at [298, 162] on div "Link Vendor’s Bank Account" at bounding box center [255, 161] width 121 height 15
click at [439, 9] on button "close" at bounding box center [438, 12] width 13 height 13
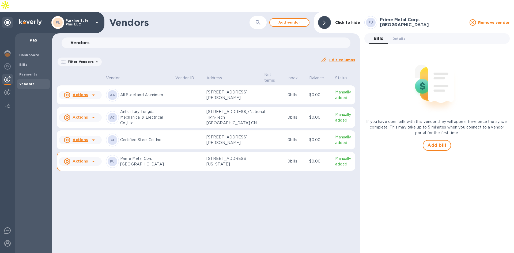
click at [152, 167] on p "Prime Metal Corp. [GEOGRAPHIC_DATA]" at bounding box center [145, 161] width 51 height 11
click at [92, 165] on icon at bounding box center [93, 161] width 6 height 6
click at [148, 191] on div at bounding box center [257, 126] width 514 height 253
click at [399, 36] on span "Details 0" at bounding box center [399, 39] width 13 height 6
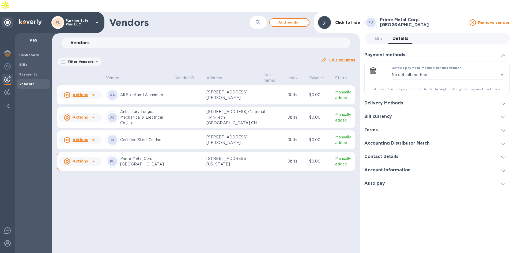
click at [422, 163] on div "Account Information" at bounding box center [437, 169] width 145 height 13
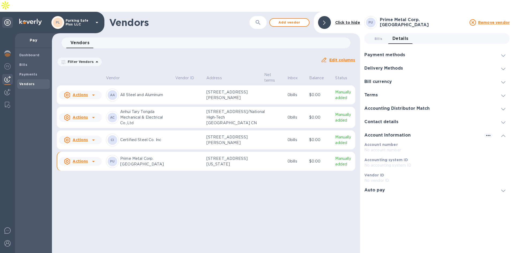
click at [415, 48] on div "Payment methods" at bounding box center [437, 54] width 145 height 13
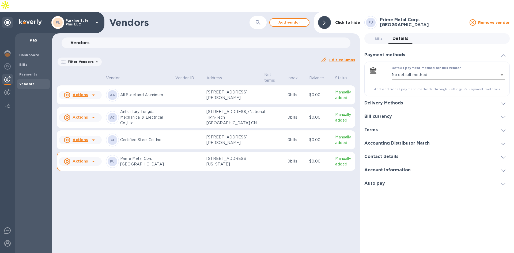
click at [429, 62] on body "PL Parking Safe Plus LLC Pay Dashboard Bills Payments Vendors Vendors ​ Add ven…" at bounding box center [257, 132] width 514 height 265
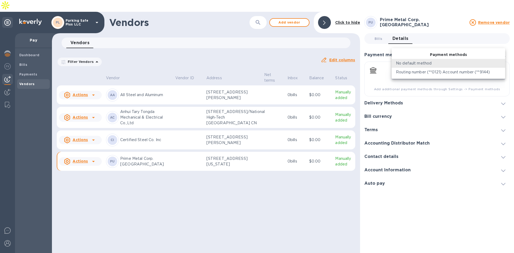
click at [414, 92] on div at bounding box center [257, 126] width 514 height 253
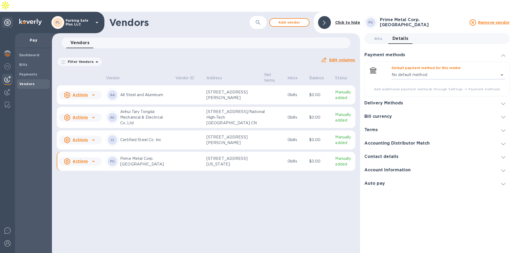
click at [423, 103] on div at bounding box center [449, 103] width 85 height 0
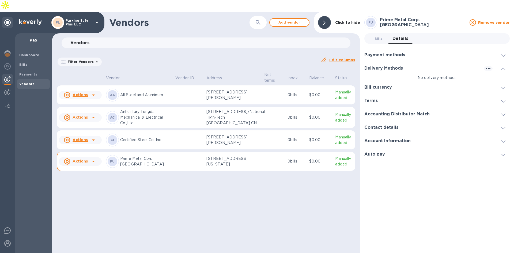
click at [436, 75] on p "No delivery methods" at bounding box center [437, 78] width 145 height 6
click at [490, 65] on icon "button" at bounding box center [488, 68] width 6 height 6
click at [493, 66] on p "Add new" at bounding box center [495, 67] width 18 height 5
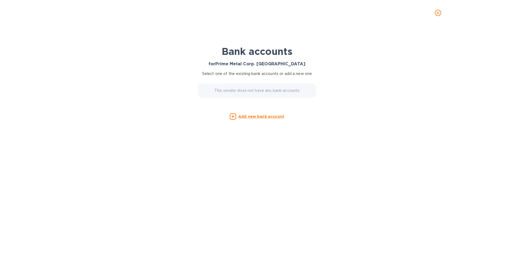
click at [259, 115] on u "Add new bank account" at bounding box center [261, 116] width 46 height 4
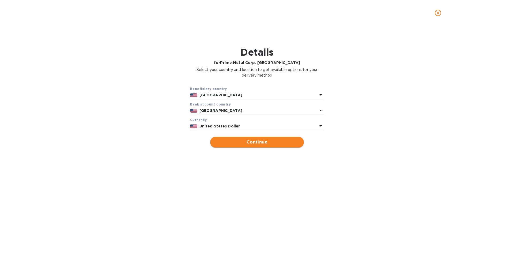
click at [266, 143] on span "Continue" at bounding box center [257, 142] width 85 height 6
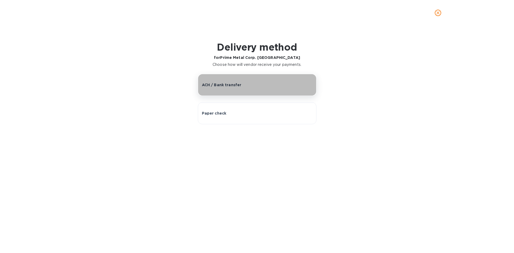
click at [259, 86] on div "ACH / Bank transfer" at bounding box center [257, 84] width 111 height 5
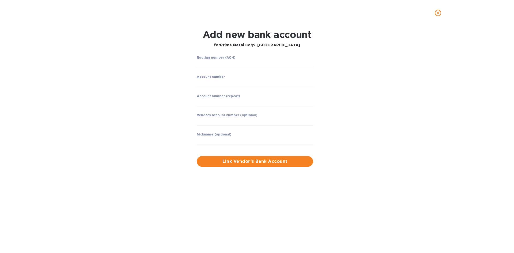
click at [224, 65] on input "string" at bounding box center [255, 64] width 116 height 8
type input "021001088"
click at [243, 83] on input "string" at bounding box center [255, 83] width 116 height 8
type input "494710145"
click at [241, 99] on input "string" at bounding box center [255, 102] width 116 height 8
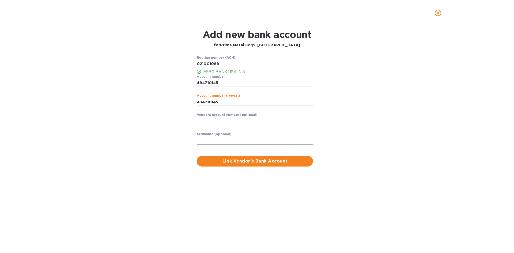
type input "494710145"
click at [217, 138] on input "text" at bounding box center [255, 141] width 116 height 8
type input "Parking Safe Plus"
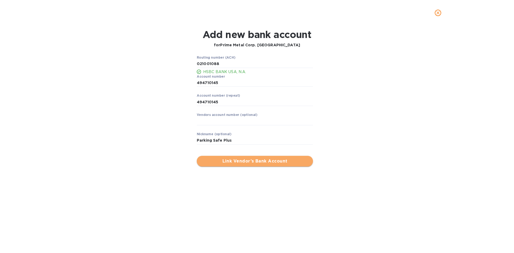
click at [241, 160] on span "Link Vendor’s Bank Account" at bounding box center [255, 161] width 108 height 6
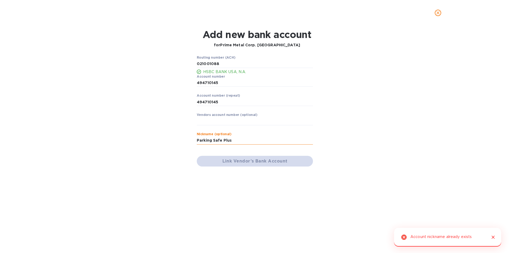
click at [236, 140] on input "Parking Safe Plus" at bounding box center [255, 141] width 116 height 8
drag, startPoint x: 242, startPoint y: 140, endPoint x: 177, endPoint y: 143, distance: 65.1
click at [177, 143] on div "Routing number (ACH) HSBC BANK USA, N.A. Account number ​ Account number (repea…" at bounding box center [256, 110] width 333 height 117
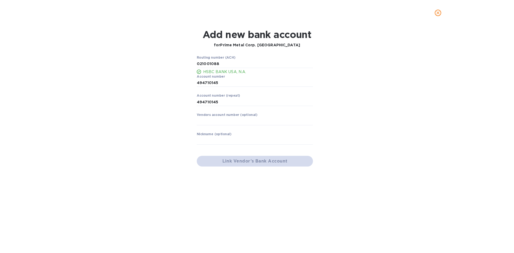
click at [230, 163] on div "Link Vendor’s Bank Account" at bounding box center [255, 161] width 121 height 15
drag, startPoint x: 219, startPoint y: 140, endPoint x: 204, endPoint y: 141, distance: 14.8
click at [219, 140] on input "text" at bounding box center [255, 141] width 116 height 8
type input "PSP"
click at [260, 163] on div "Link Vendor’s Bank Account" at bounding box center [255, 161] width 121 height 15
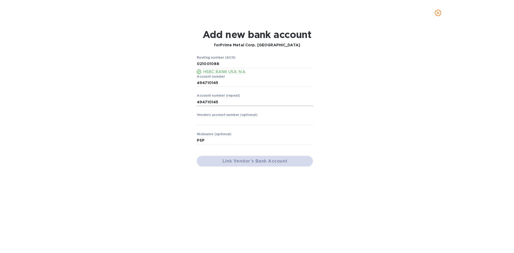
click at [221, 104] on input "string" at bounding box center [255, 102] width 116 height 8
type input "494710145"
click at [222, 140] on input "PSP" at bounding box center [255, 141] width 116 height 8
click at [242, 158] on div "Link Vendor’s Bank Account" at bounding box center [255, 161] width 121 height 15
click at [246, 161] on div "Link Vendor’s Bank Account" at bounding box center [255, 161] width 121 height 15
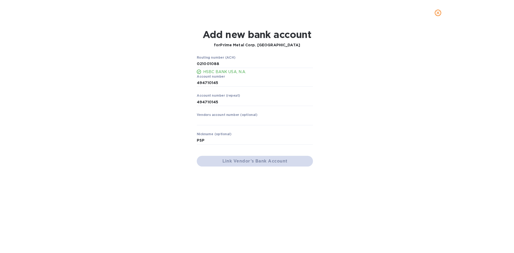
click at [246, 161] on div "Link Vendor’s Bank Account" at bounding box center [255, 161] width 121 height 15
click at [440, 13] on icon "close" at bounding box center [438, 12] width 5 height 5
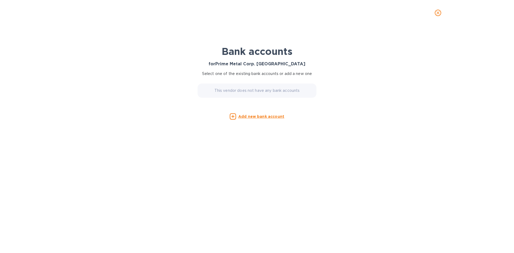
click at [258, 114] on p "Add new bank account" at bounding box center [261, 116] width 46 height 5
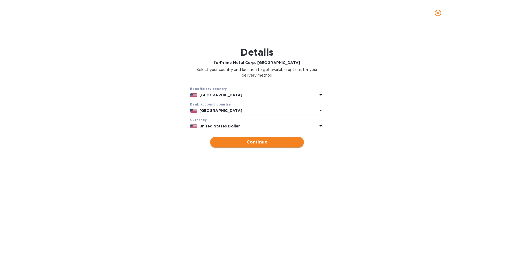
click at [251, 142] on span "Continue" at bounding box center [257, 142] width 85 height 6
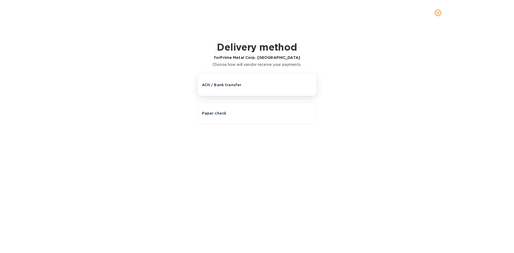
click at [228, 91] on button "ACH / Bank transfer" at bounding box center [257, 85] width 119 height 22
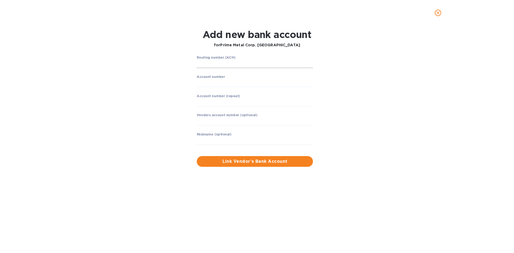
click at [217, 64] on input "string" at bounding box center [255, 64] width 116 height 8
type input "021001088"
click at [215, 82] on input "string" at bounding box center [255, 83] width 116 height 8
type input "494710145"
click at [213, 102] on input "string" at bounding box center [255, 102] width 116 height 8
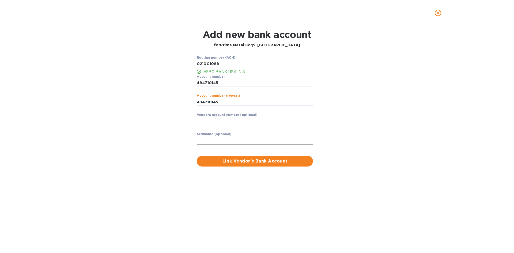
type input "494710145"
drag, startPoint x: 224, startPoint y: 140, endPoint x: 217, endPoint y: 137, distance: 7.6
click at [224, 140] on input "text" at bounding box center [255, 141] width 116 height 8
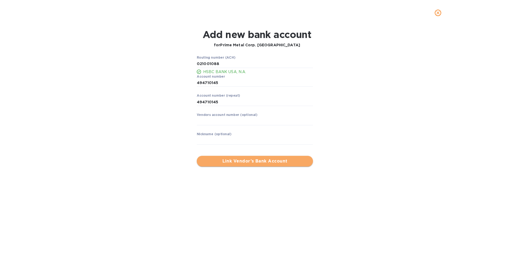
click at [220, 161] on span "Link Vendor’s Bank Account" at bounding box center [255, 161] width 108 height 6
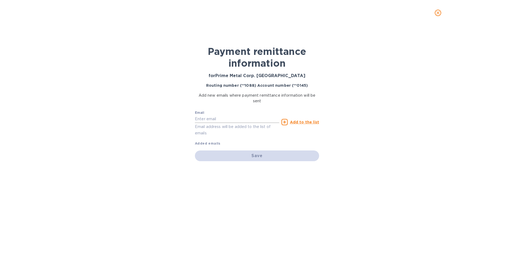
click at [240, 120] on input "text" at bounding box center [237, 119] width 84 height 8
paste input "[EMAIL_ADDRESS][DOMAIN_NAME]"
type input "[EMAIL_ADDRESS][DOMAIN_NAME]"
click at [310, 121] on u "Add to the list" at bounding box center [304, 122] width 29 height 4
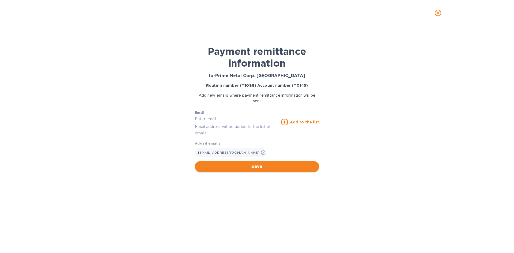
click at [257, 166] on span "Save" at bounding box center [257, 166] width 116 height 6
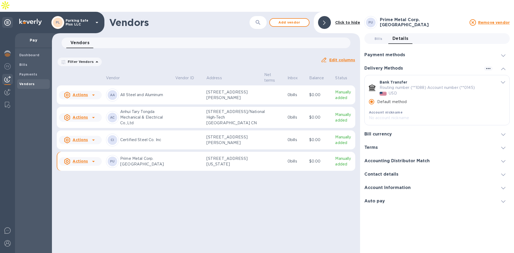
click at [400, 185] on h3 "Account Information" at bounding box center [388, 187] width 46 height 5
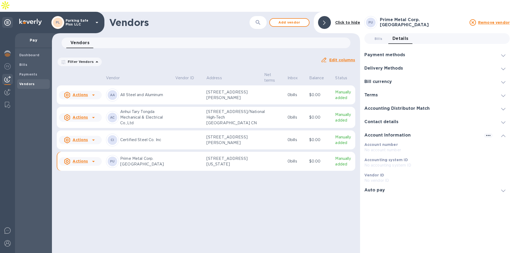
click at [408, 133] on h3 "Account Information" at bounding box center [388, 135] width 46 height 5
click at [402, 119] on div "Contact details" at bounding box center [384, 121] width 38 height 5
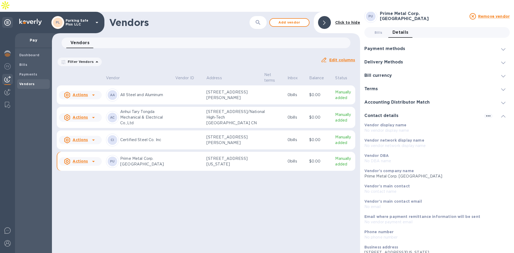
scroll to position [24, 0]
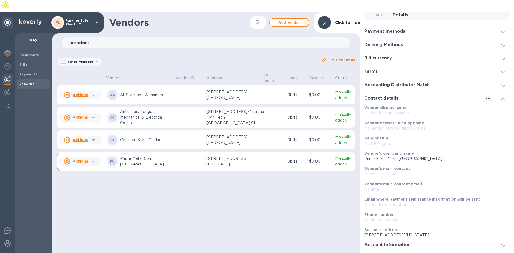
click at [404, 92] on div "Contact details" at bounding box center [437, 98] width 145 height 13
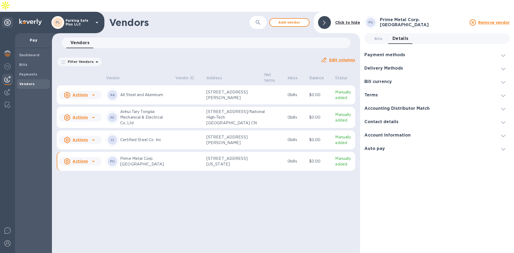
click at [329, 16] on div at bounding box center [324, 22] width 13 height 13
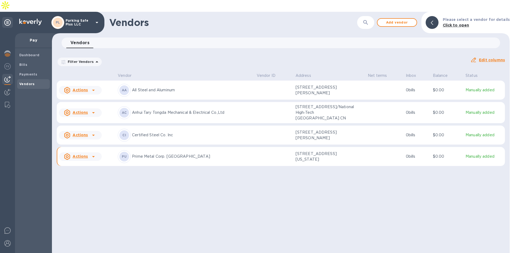
click at [135, 17] on h1 "Vendors" at bounding box center [215, 22] width 212 height 11
click at [131, 17] on h1 "Vendors" at bounding box center [215, 22] width 212 height 11
click at [88, 161] on div "Actions" at bounding box center [76, 156] width 26 height 9
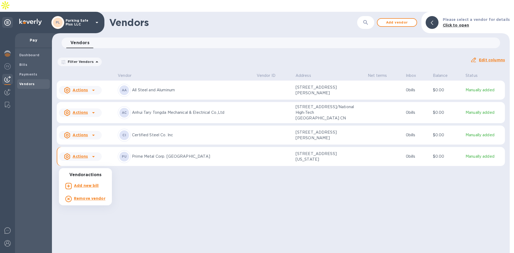
click at [86, 186] on b "Add new bill" at bounding box center [86, 185] width 25 height 4
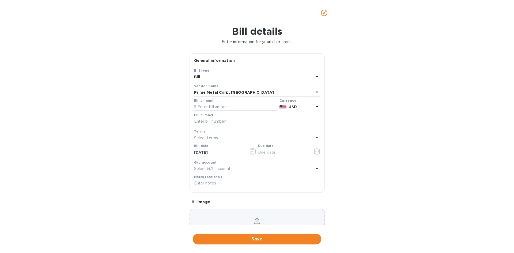
click at [217, 106] on input "text" at bounding box center [235, 107] width 83 height 8
type input "9,650"
click at [213, 122] on input "text" at bounding box center [257, 122] width 126 height 8
drag, startPoint x: 218, startPoint y: 122, endPoint x: 222, endPoint y: 123, distance: 4.1
click at [218, 122] on input "text" at bounding box center [257, 122] width 126 height 8
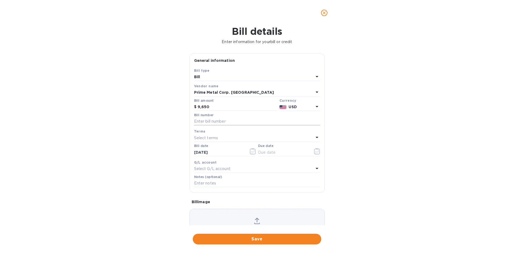
click at [220, 121] on input "text" at bounding box center [257, 122] width 126 height 8
type input "PMC-SI-111123"
type input "[DATE]"
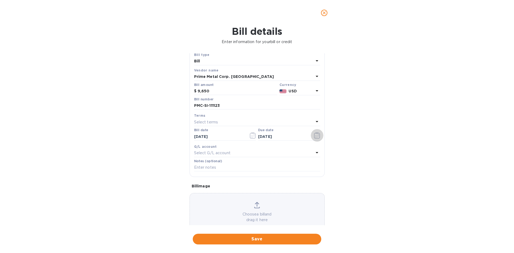
scroll to position [29, 0]
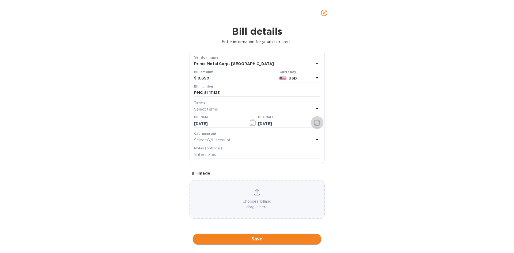
click at [264, 237] on span "Save" at bounding box center [257, 239] width 120 height 6
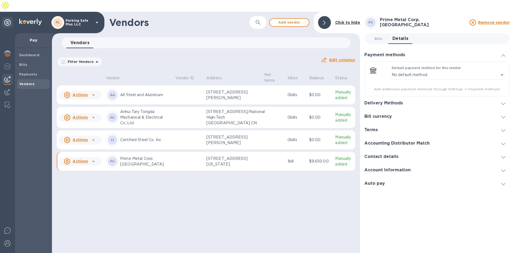
click at [91, 165] on icon at bounding box center [93, 161] width 6 height 6
click at [212, 200] on div at bounding box center [257, 126] width 514 height 253
click at [117, 166] on div "PU" at bounding box center [113, 162] width 10 height 10
click at [141, 167] on p "Prime Metal Corp. [GEOGRAPHIC_DATA]" at bounding box center [145, 161] width 51 height 11
click at [380, 36] on span "Bills 0" at bounding box center [379, 39] width 8 height 6
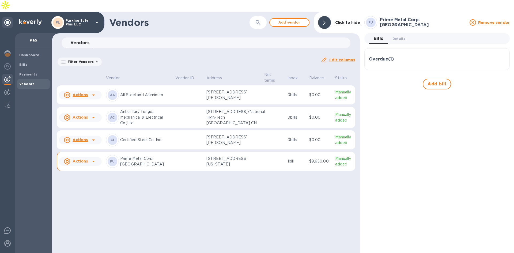
click at [387, 57] on h3 "Overdue ( 1 )" at bounding box center [381, 59] width 25 height 5
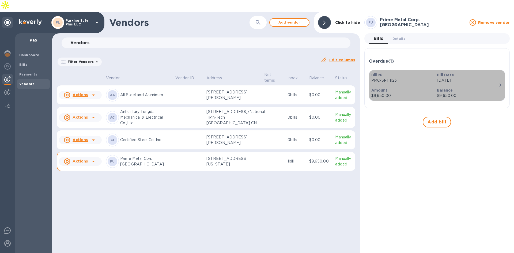
click at [491, 78] on p "[DATE]" at bounding box center [468, 81] width 62 height 6
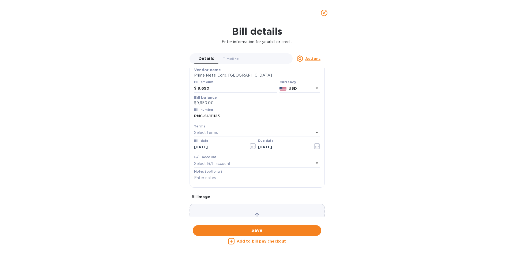
scroll to position [67, 0]
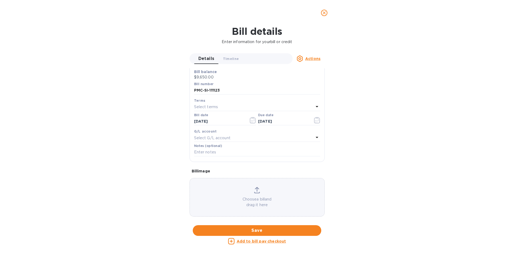
click at [264, 241] on u "Add to bill pay checkout" at bounding box center [262, 241] width 50 height 4
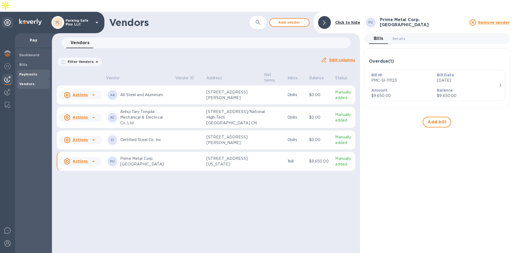
click at [29, 72] on span "Payments" at bounding box center [28, 74] width 18 height 5
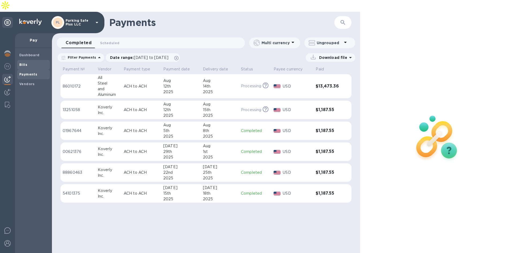
click at [25, 63] on b "Bills" at bounding box center [23, 65] width 8 height 4
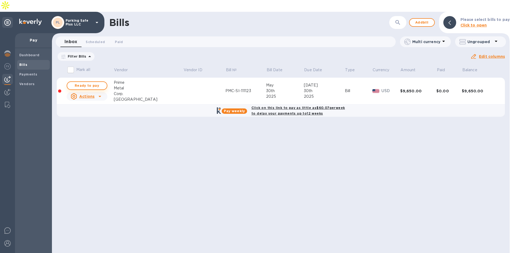
click at [95, 82] on span "Ready to pay" at bounding box center [87, 85] width 31 height 6
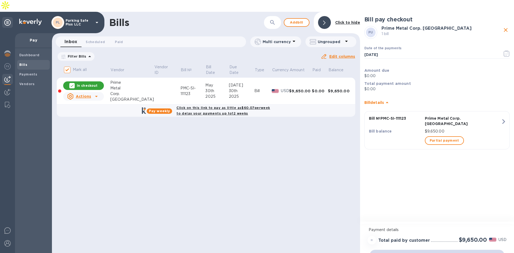
click at [89, 83] on p "In checkout" at bounding box center [87, 85] width 21 height 5
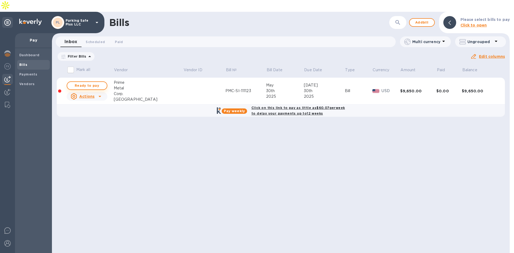
click at [89, 82] on span "Ready to pay" at bounding box center [87, 85] width 31 height 6
checkbox input "true"
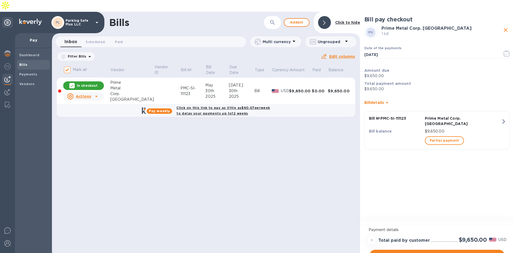
click at [441, 252] on span "Proceed to checkout" at bounding box center [437, 255] width 126 height 6
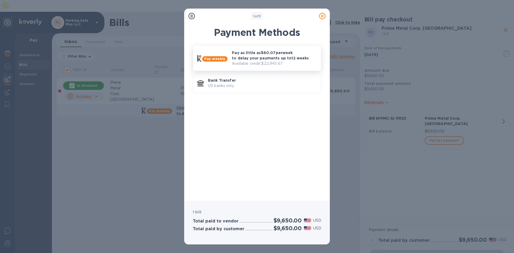
click at [272, 54] on p "Pay as little as $60.07 per week to delay your payments up to 12 weeks" at bounding box center [274, 55] width 85 height 11
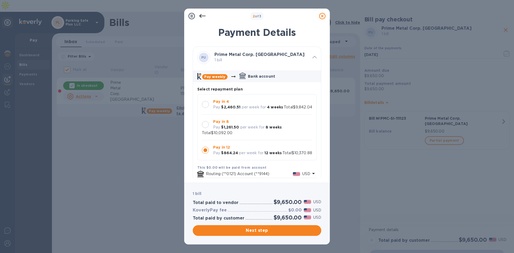
scroll to position [5, 0]
click at [206, 101] on div at bounding box center [205, 104] width 7 height 7
click at [206, 128] on div at bounding box center [205, 124] width 7 height 7
click at [207, 103] on div at bounding box center [205, 104] width 7 height 7
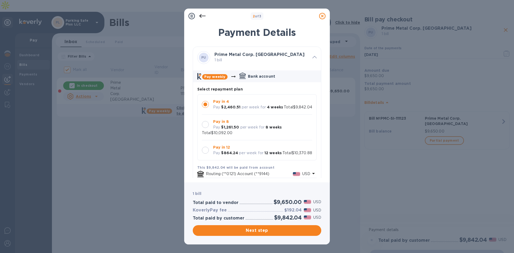
scroll to position [66, 0]
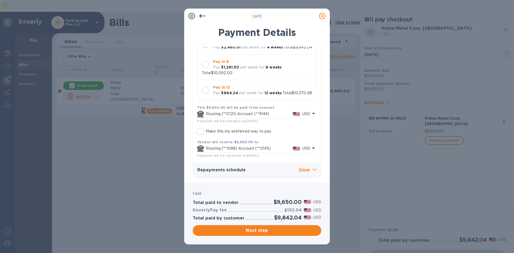
drag, startPoint x: 278, startPoint y: 230, endPoint x: 276, endPoint y: 214, distance: 15.9
click at [277, 230] on span "Next step" at bounding box center [257, 230] width 120 height 6
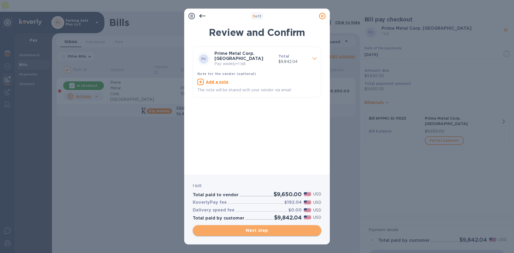
click at [265, 232] on span "Next step" at bounding box center [257, 230] width 120 height 6
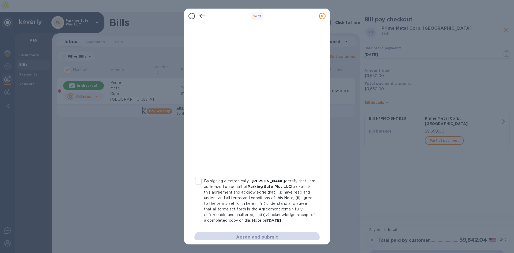
scroll to position [52, 0]
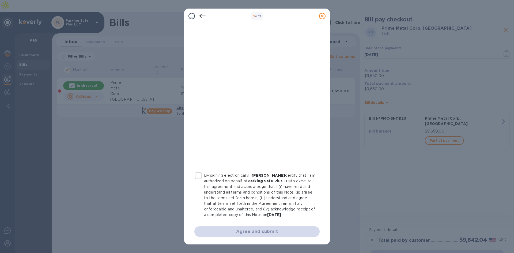
click at [199, 170] on input "By signing electronically, I [PERSON_NAME] certify that I am authorized on beha…" at bounding box center [198, 175] width 11 height 11
checkbox input "true"
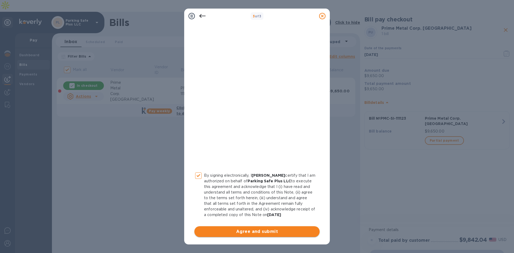
click at [269, 231] on span "Agree and submit" at bounding box center [257, 231] width 117 height 6
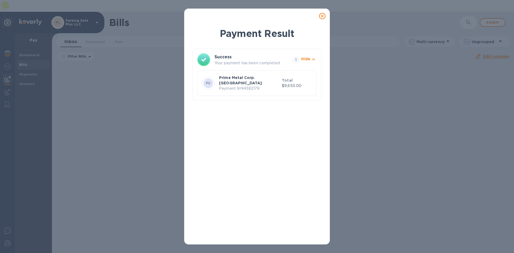
drag, startPoint x: 321, startPoint y: 16, endPoint x: 226, endPoint y: 96, distance: 124.7
click at [321, 16] on icon at bounding box center [322, 16] width 6 height 6
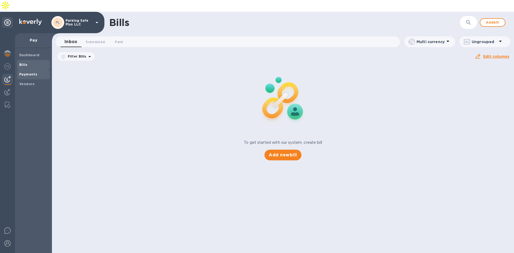
click at [31, 72] on b "Payments" at bounding box center [28, 74] width 18 height 4
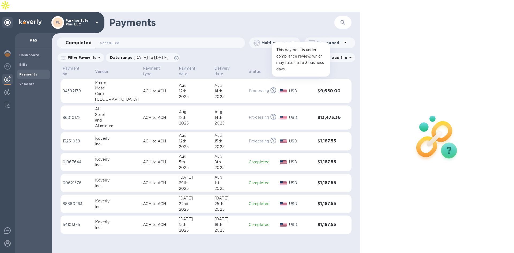
click at [271, 88] on icon at bounding box center [274, 91] width 6 height 6
